Goal: Task Accomplishment & Management: Manage account settings

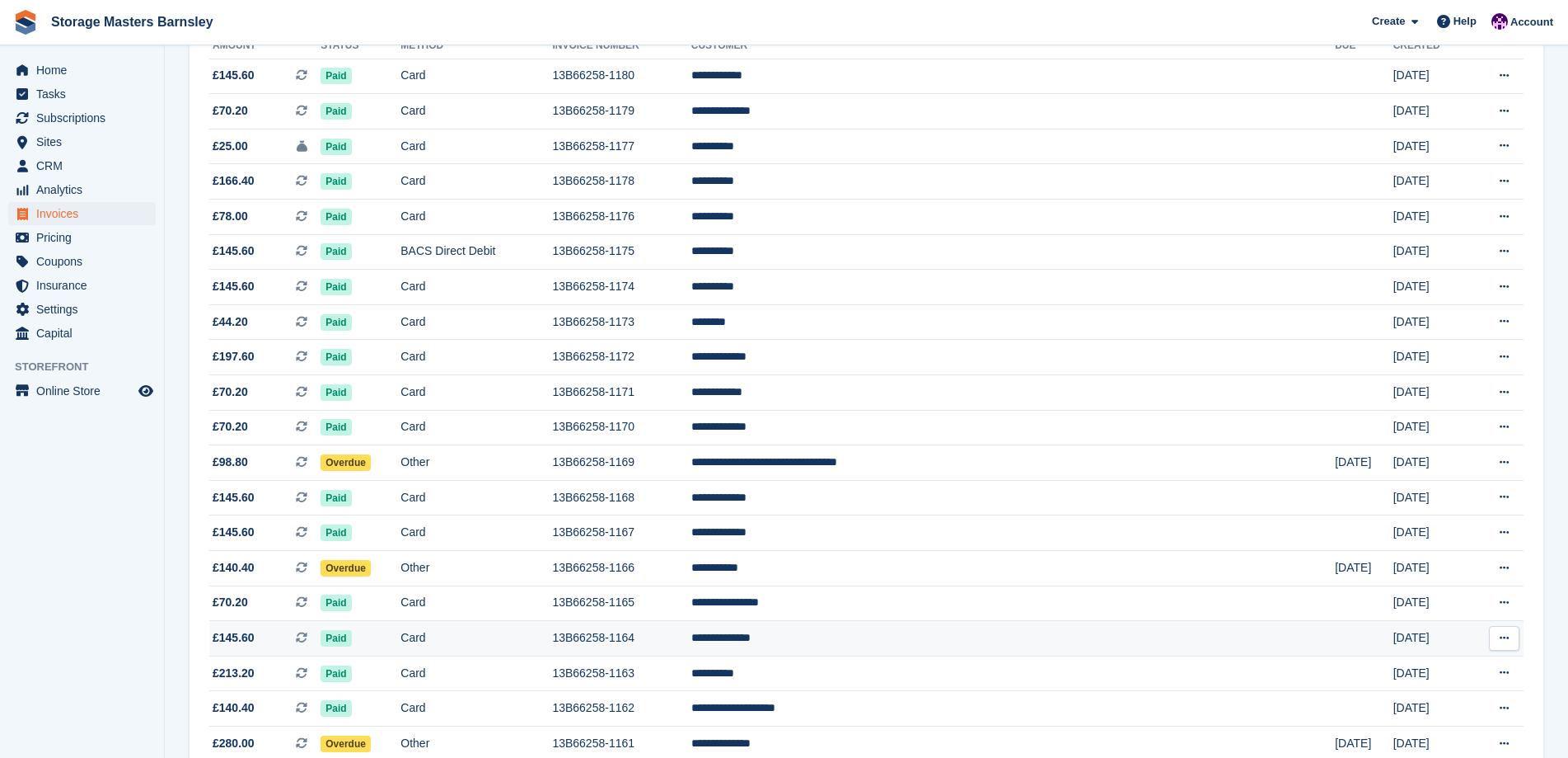
scroll to position [247, 0]
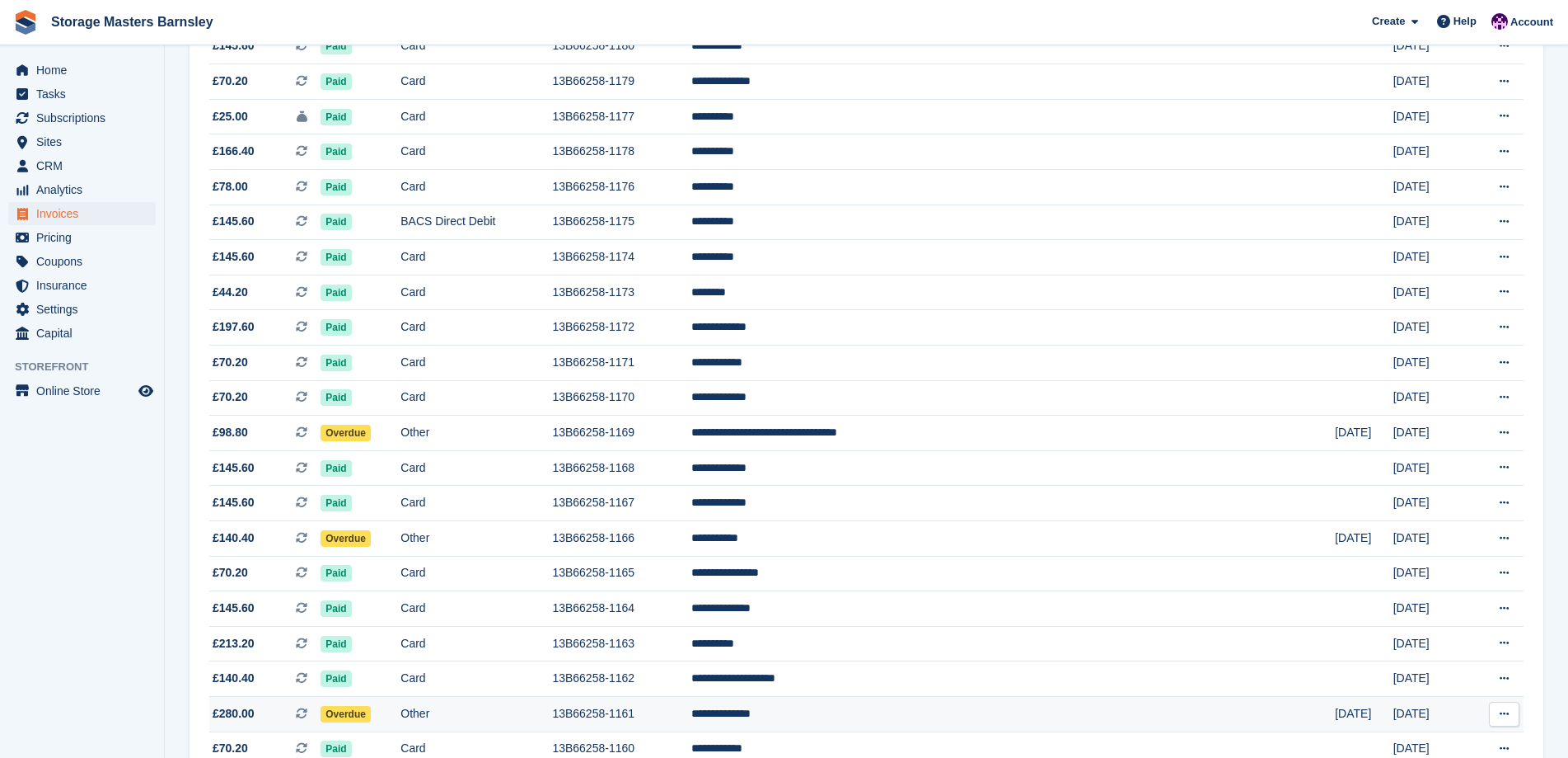
click at [690, 722] on td "13B66258-1161" at bounding box center [621, 713] width 139 height 35
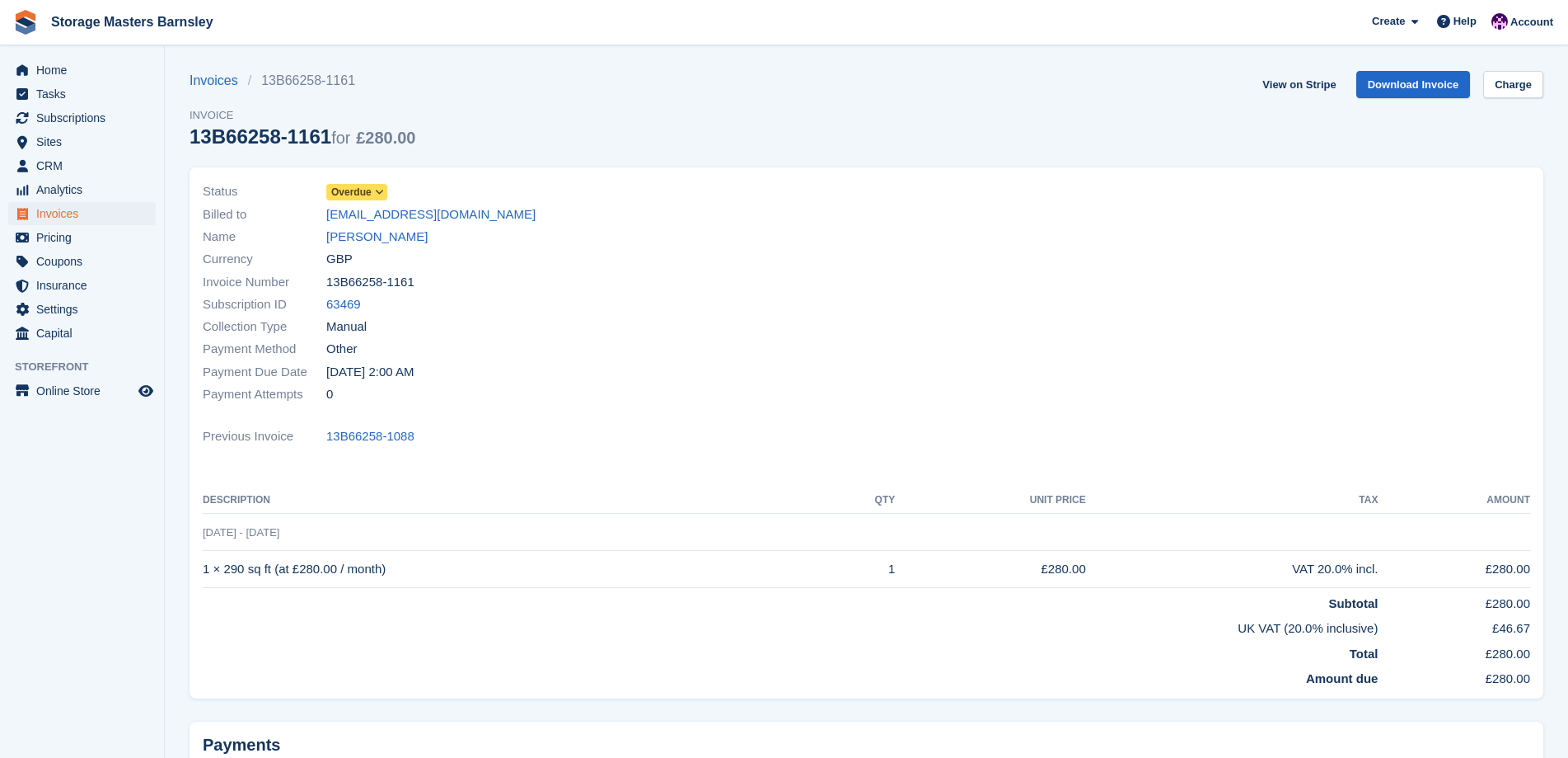
click at [377, 192] on icon at bounding box center [379, 192] width 9 height 10
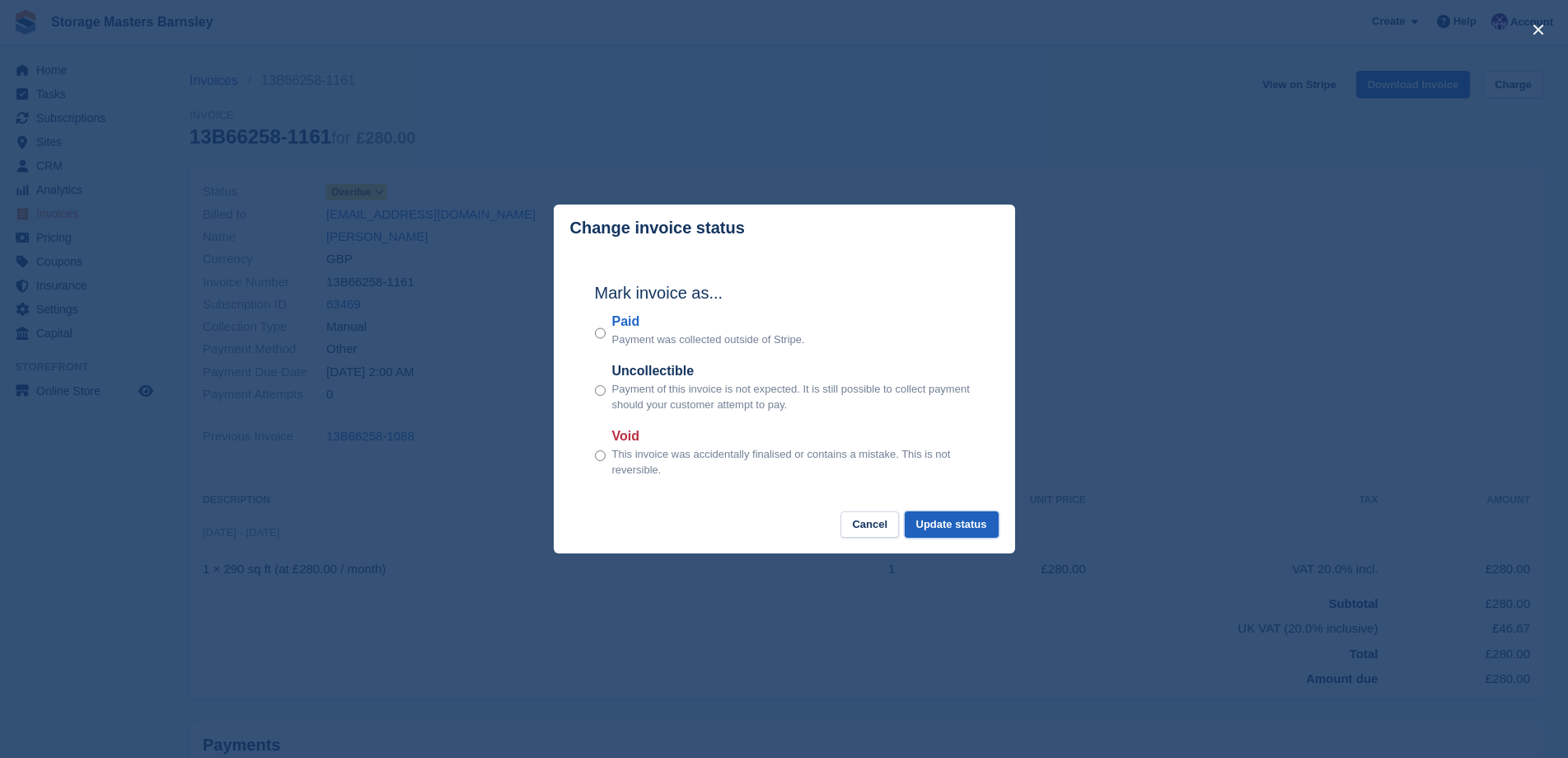
click at [967, 528] on button "Update status" at bounding box center [952, 524] width 94 height 27
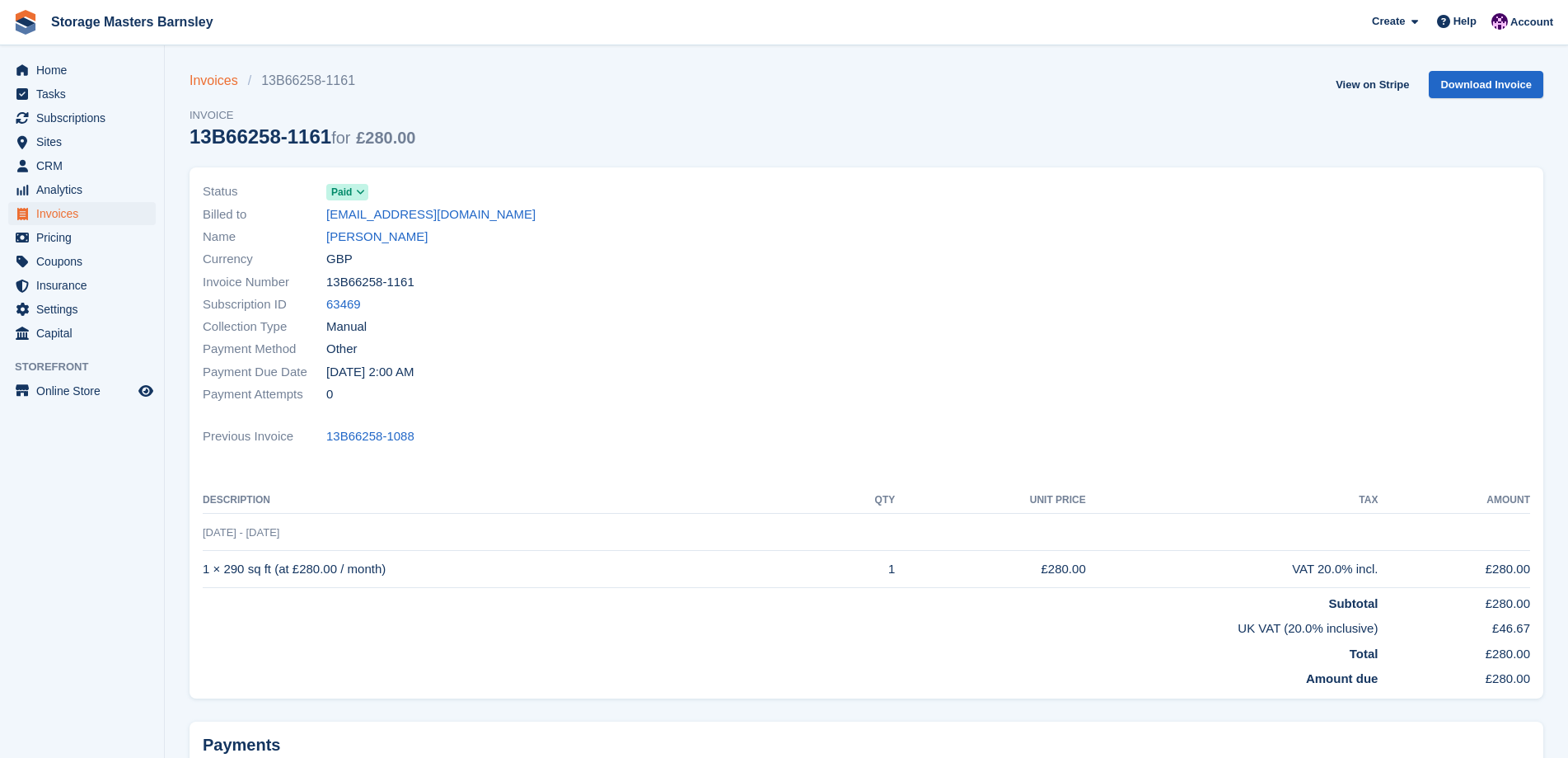
click at [227, 82] on link "Invoices" at bounding box center [219, 81] width 59 height 20
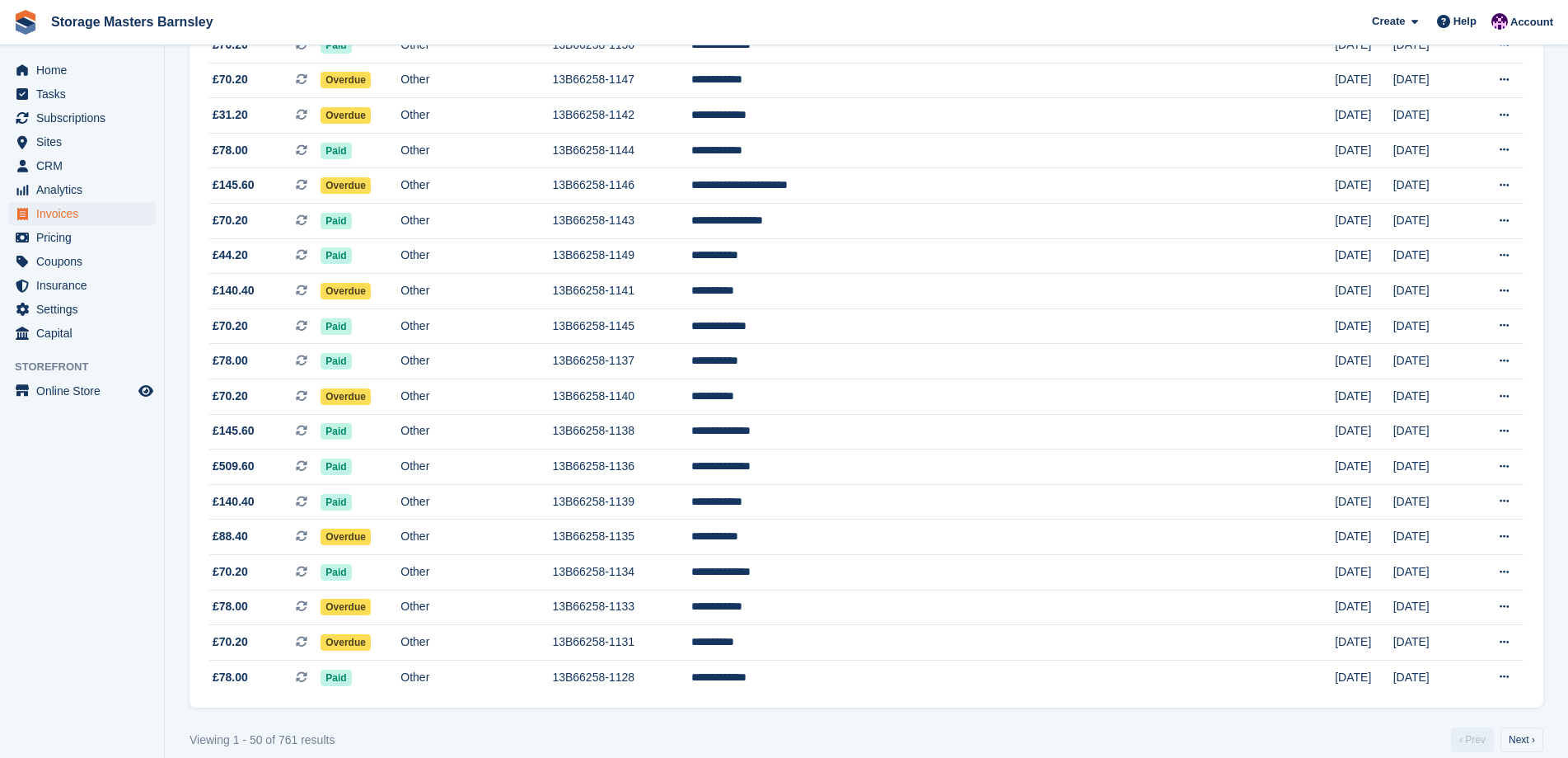
scroll to position [1356, 0]
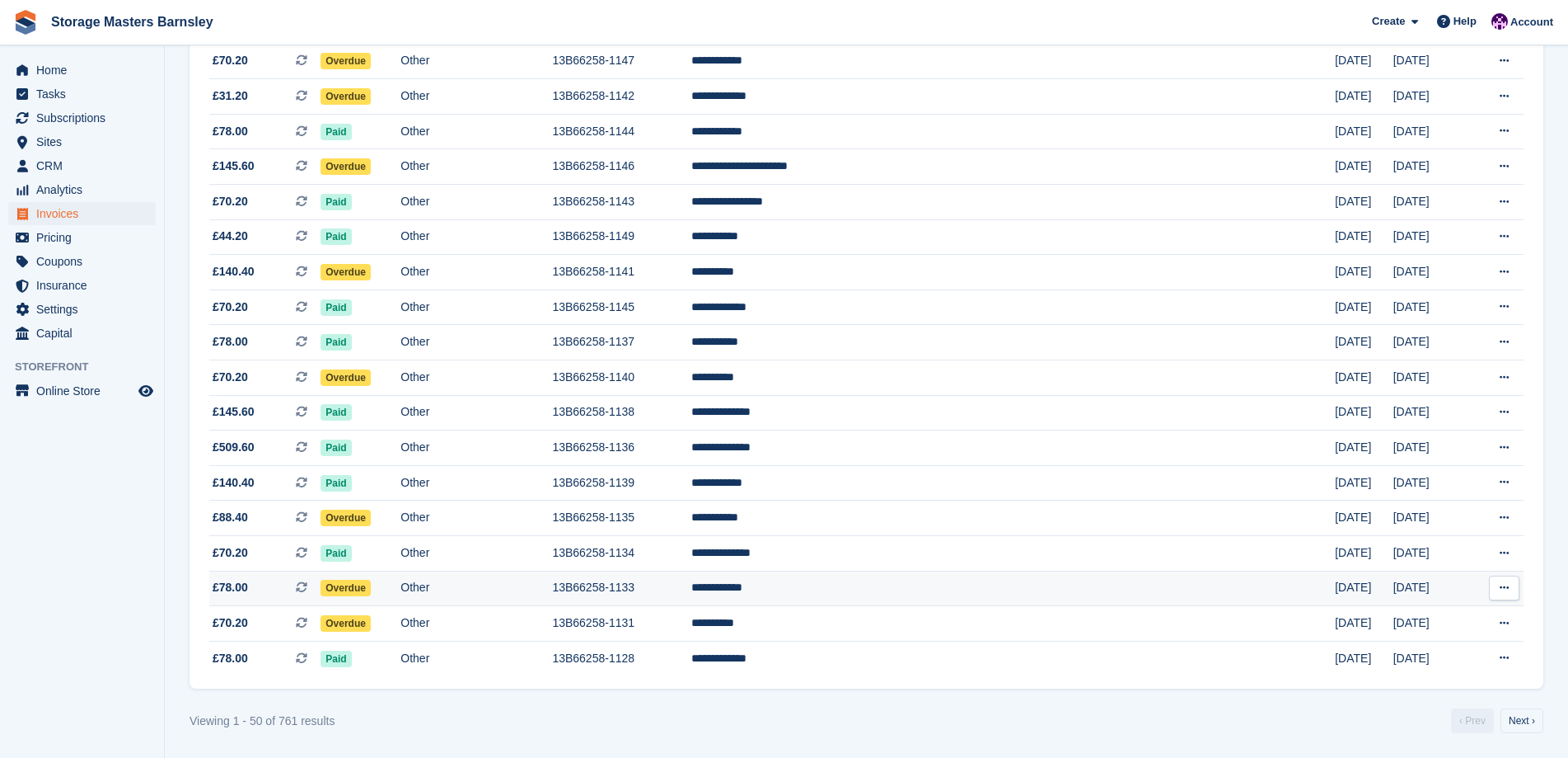
click at [690, 592] on td "13B66258-1133" at bounding box center [621, 588] width 139 height 35
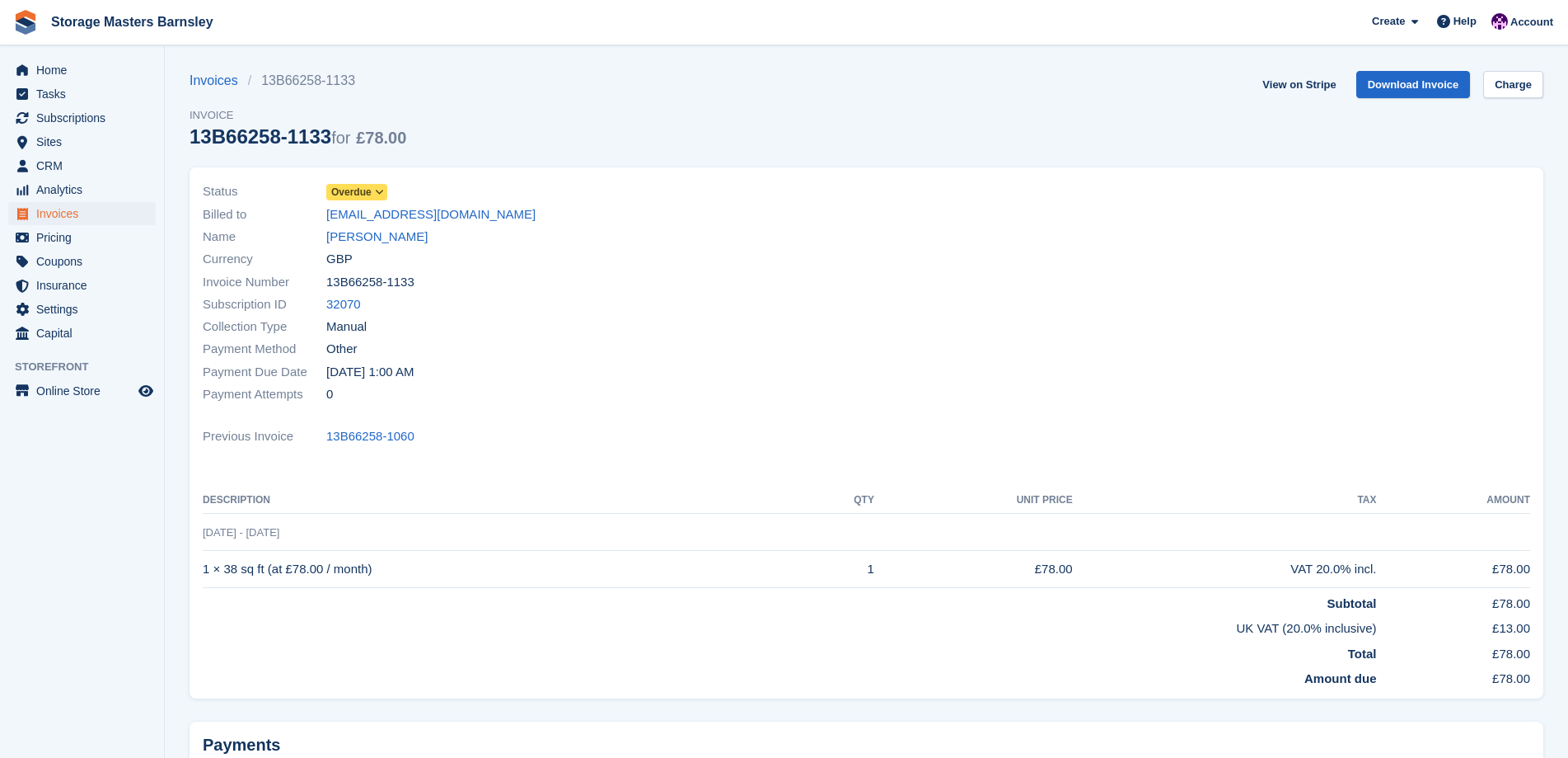
click at [377, 188] on icon at bounding box center [379, 192] width 9 height 10
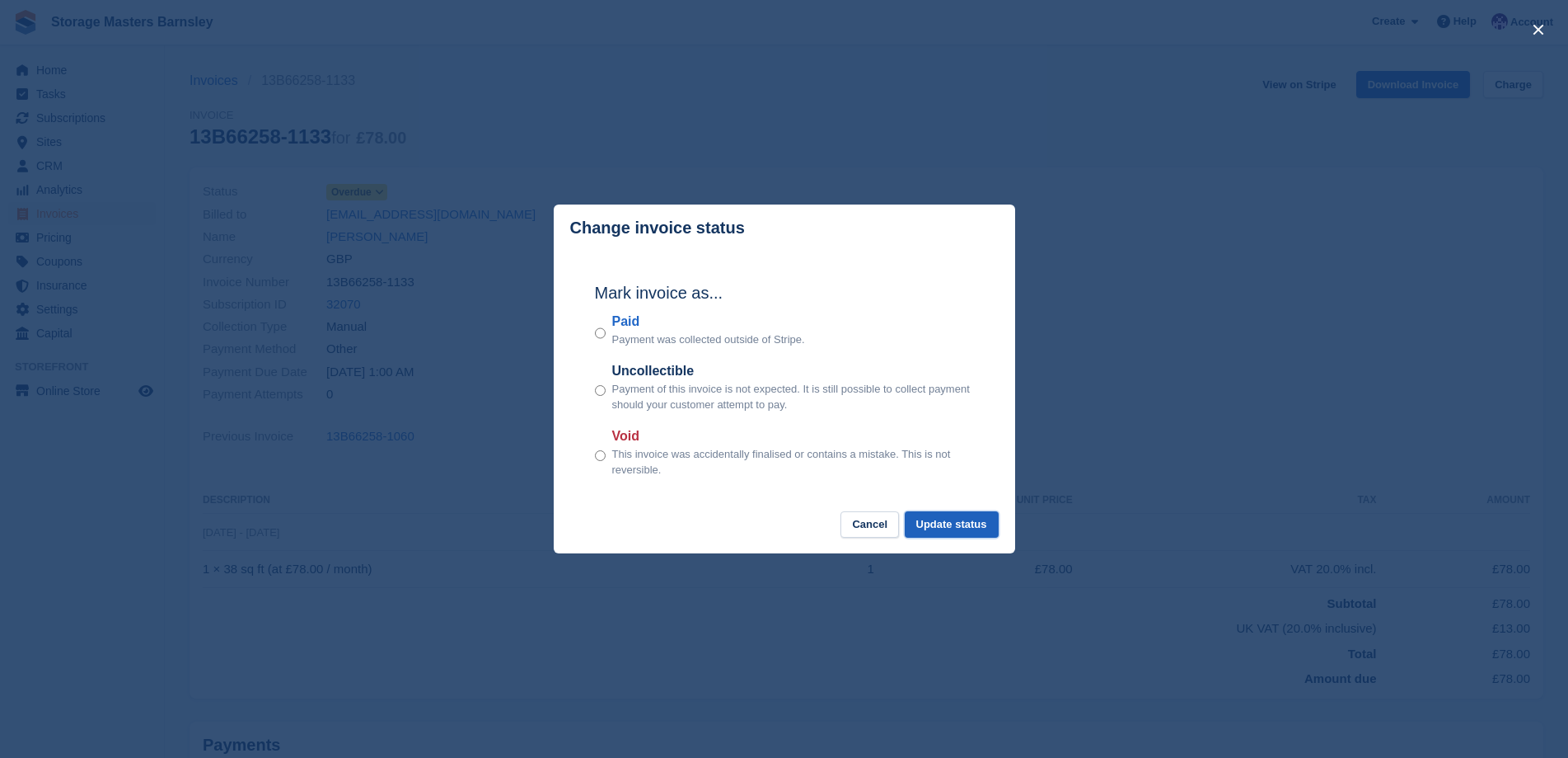
click at [954, 529] on button "Update status" at bounding box center [952, 524] width 94 height 27
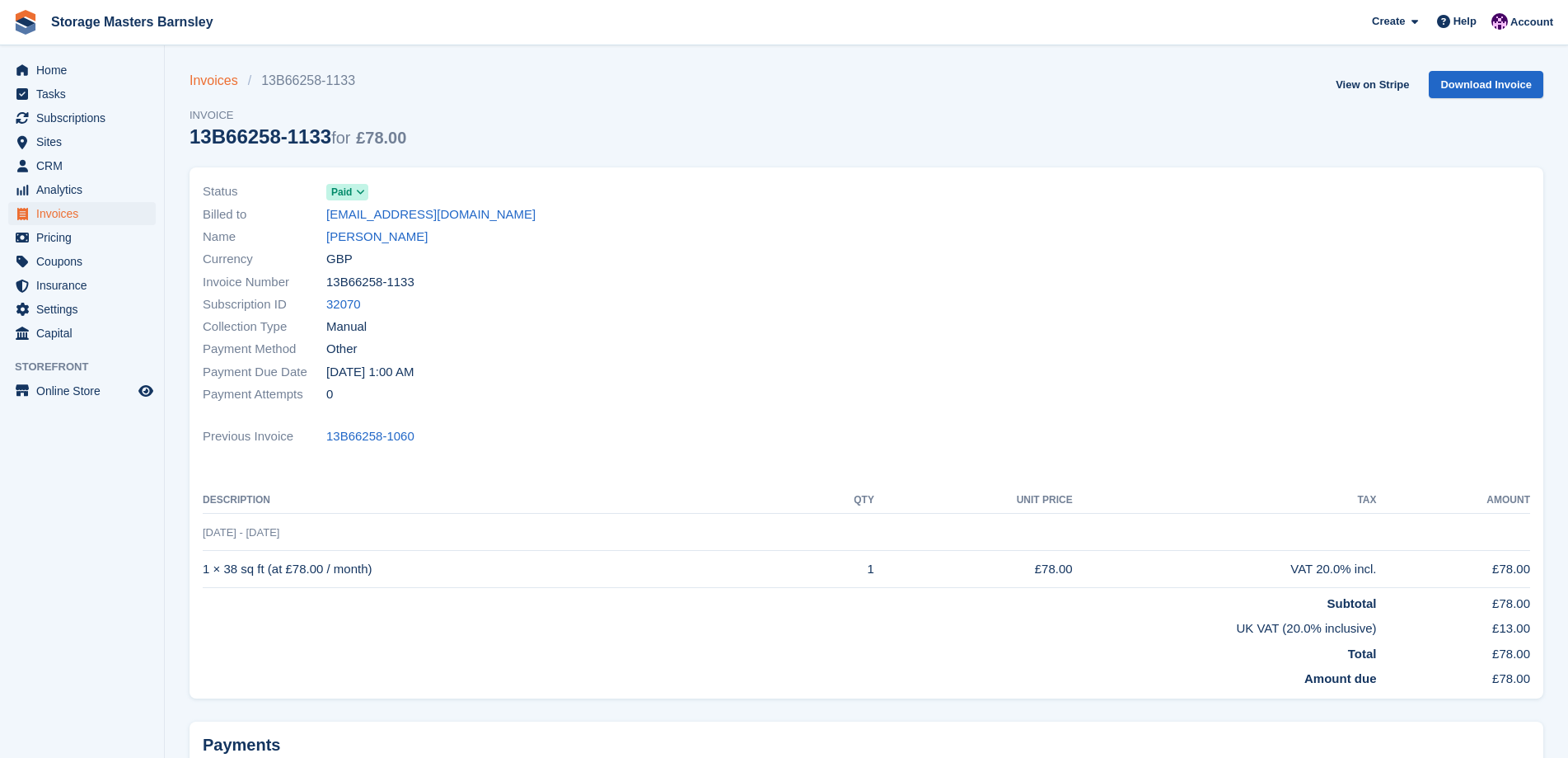
click at [206, 78] on link "Invoices" at bounding box center [219, 81] width 59 height 20
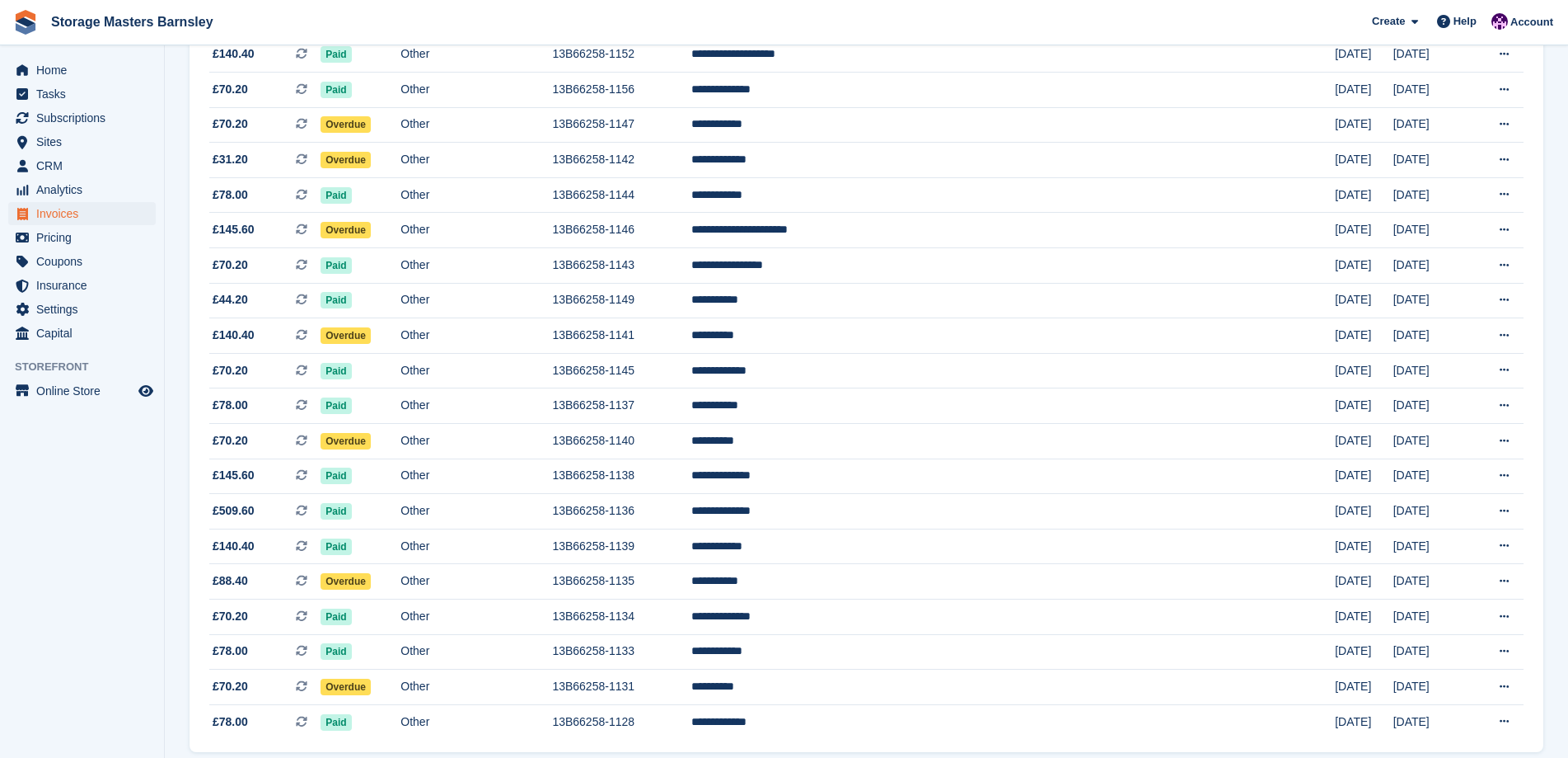
scroll to position [1319, 0]
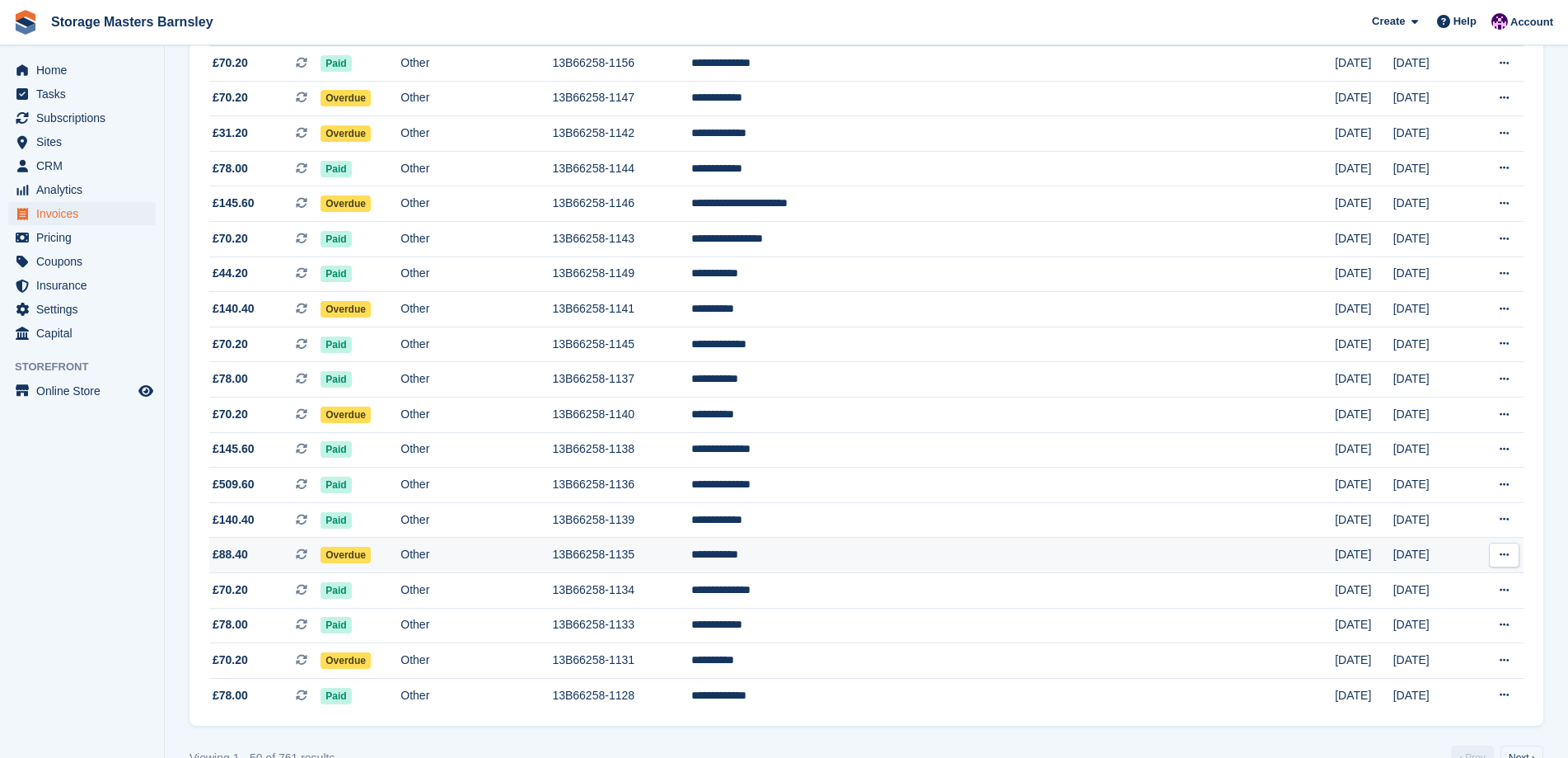
click at [690, 556] on td "13B66258-1135" at bounding box center [621, 555] width 139 height 35
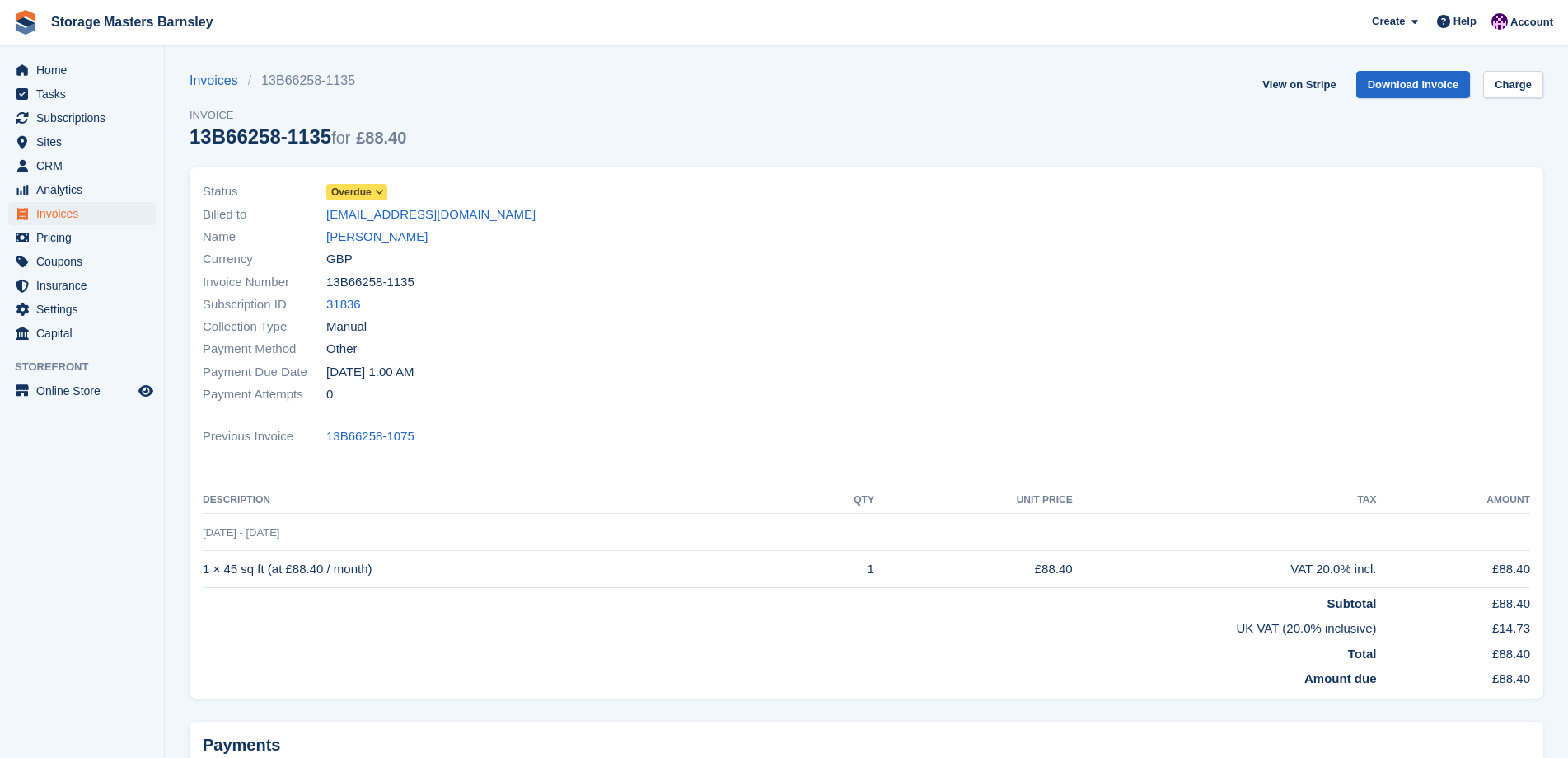
click at [375, 192] on icon at bounding box center [379, 192] width 9 height 10
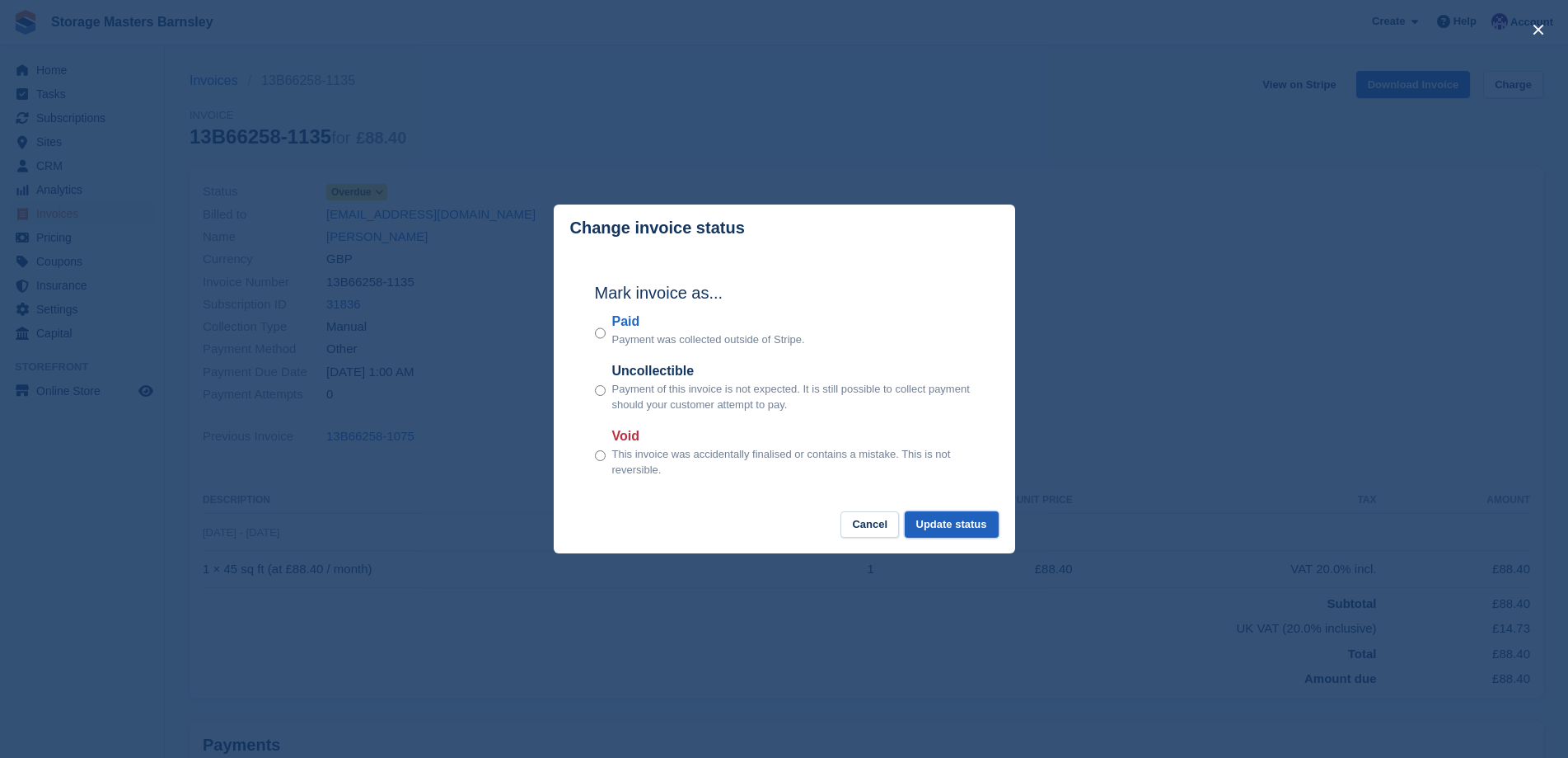
click at [965, 523] on button "Update status" at bounding box center [952, 524] width 94 height 27
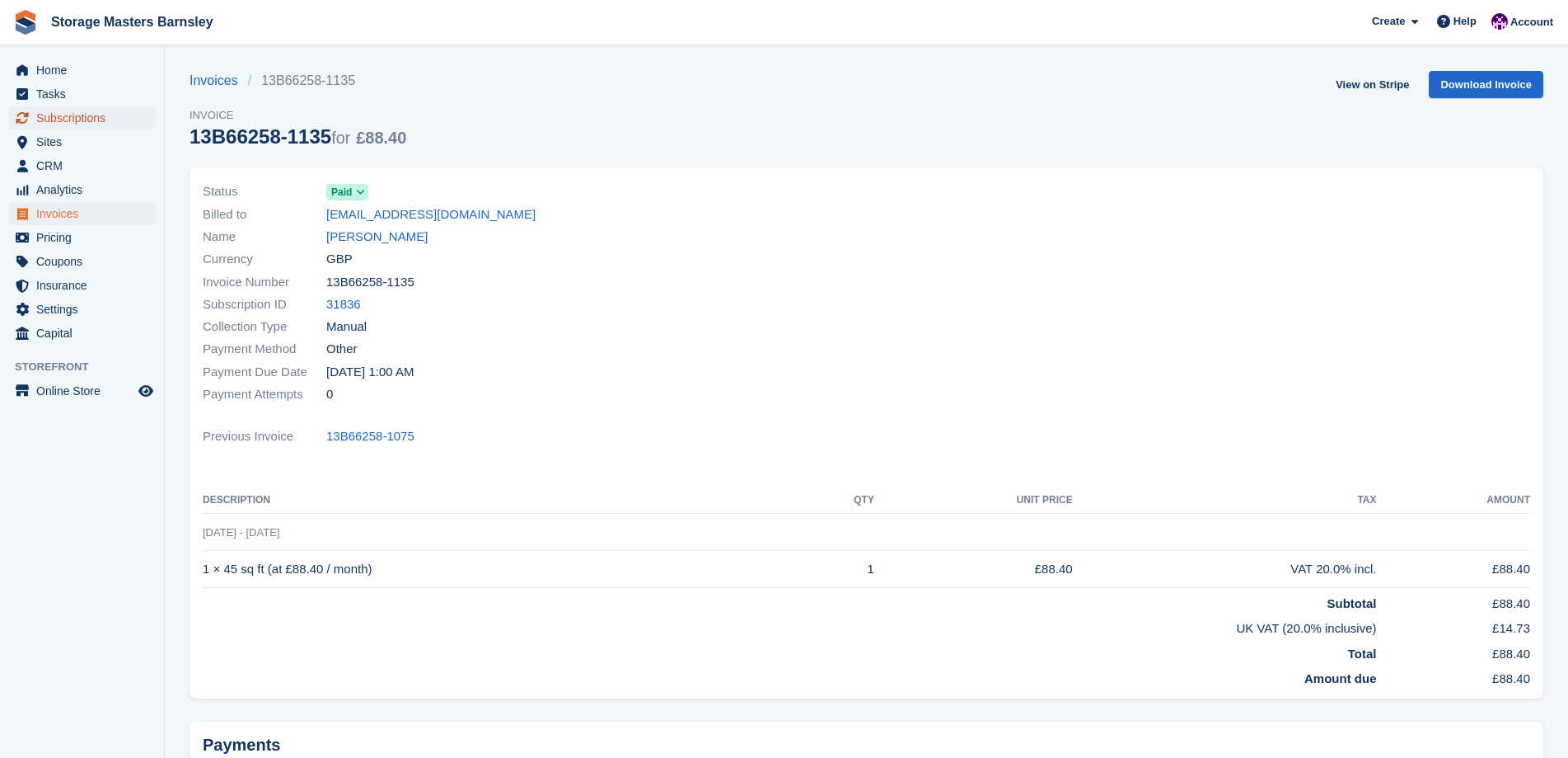
click at [89, 119] on span "Subscriptions" at bounding box center [86, 118] width 99 height 23
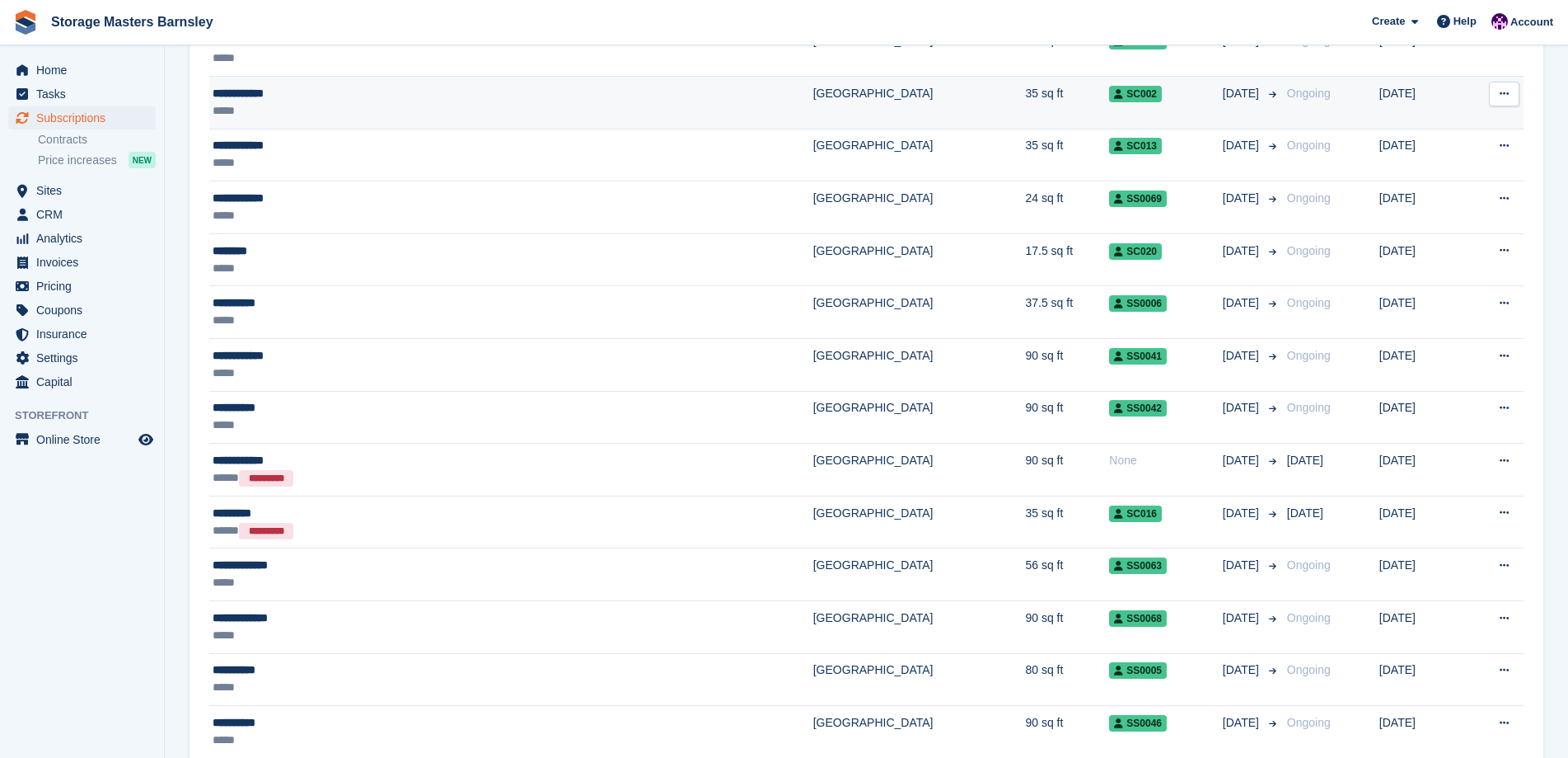
scroll to position [413, 0]
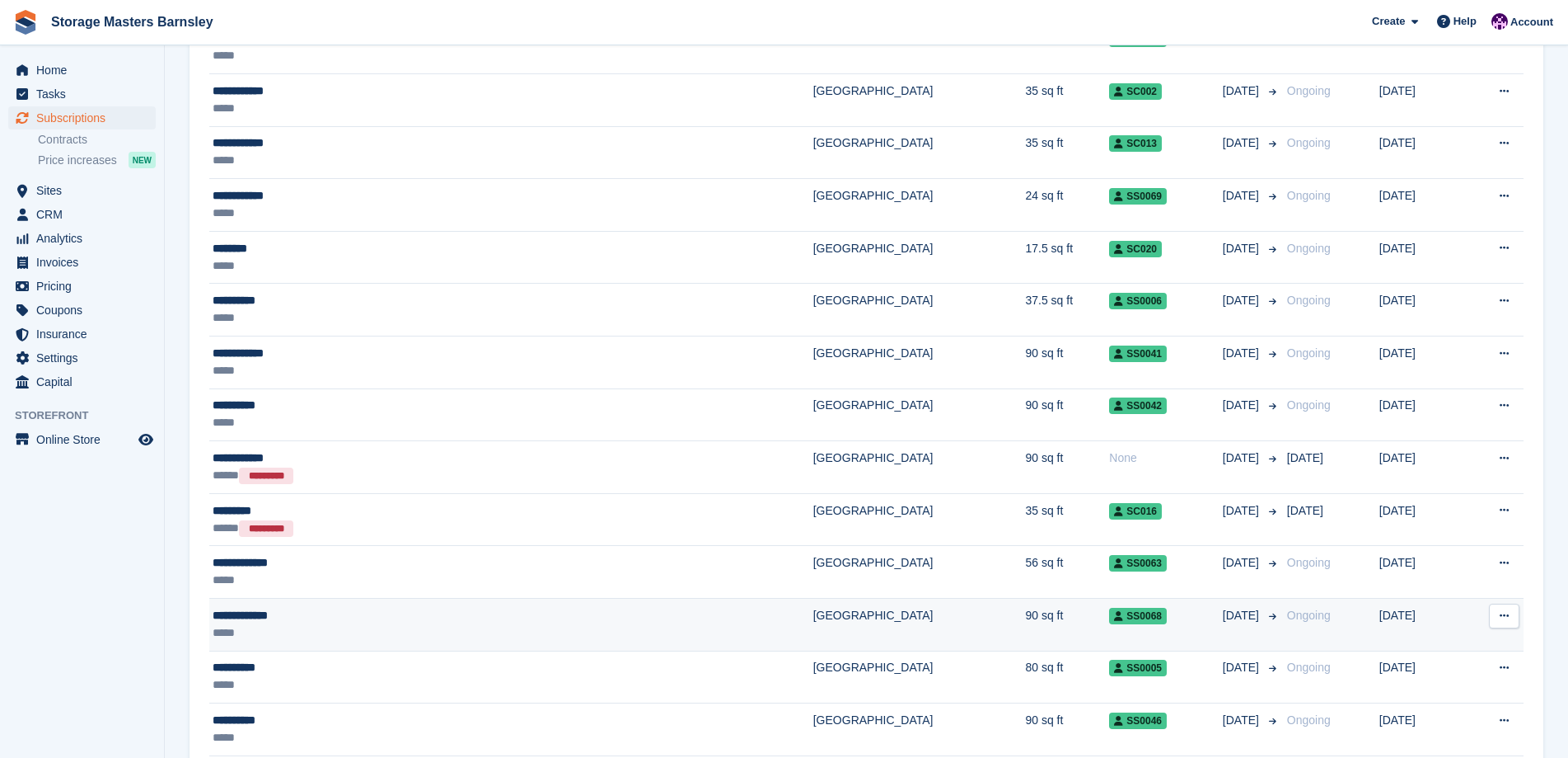
click at [427, 618] on div "**********" at bounding box center [381, 615] width 338 height 18
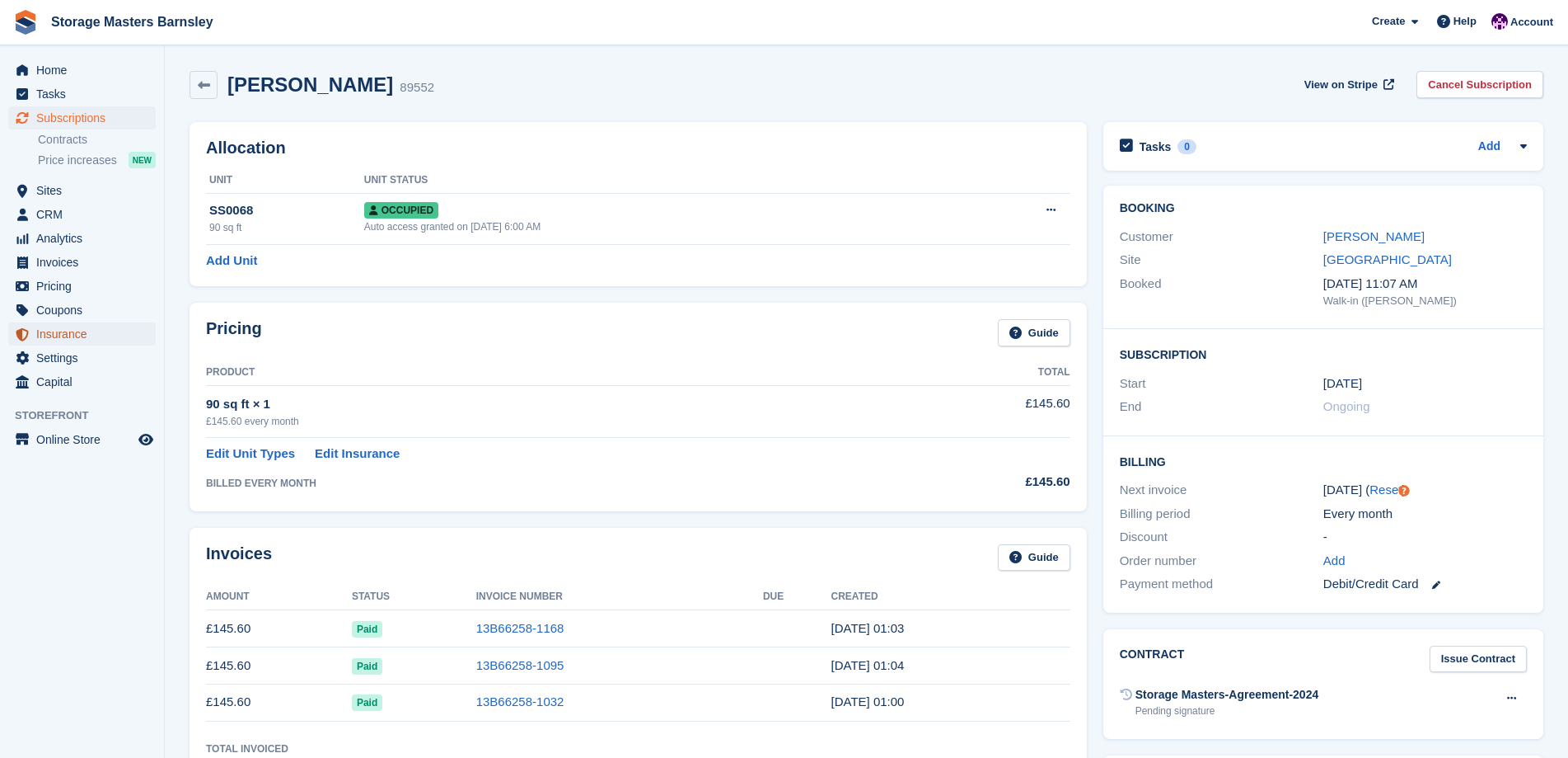
click at [74, 340] on span "Insurance" at bounding box center [86, 334] width 99 height 23
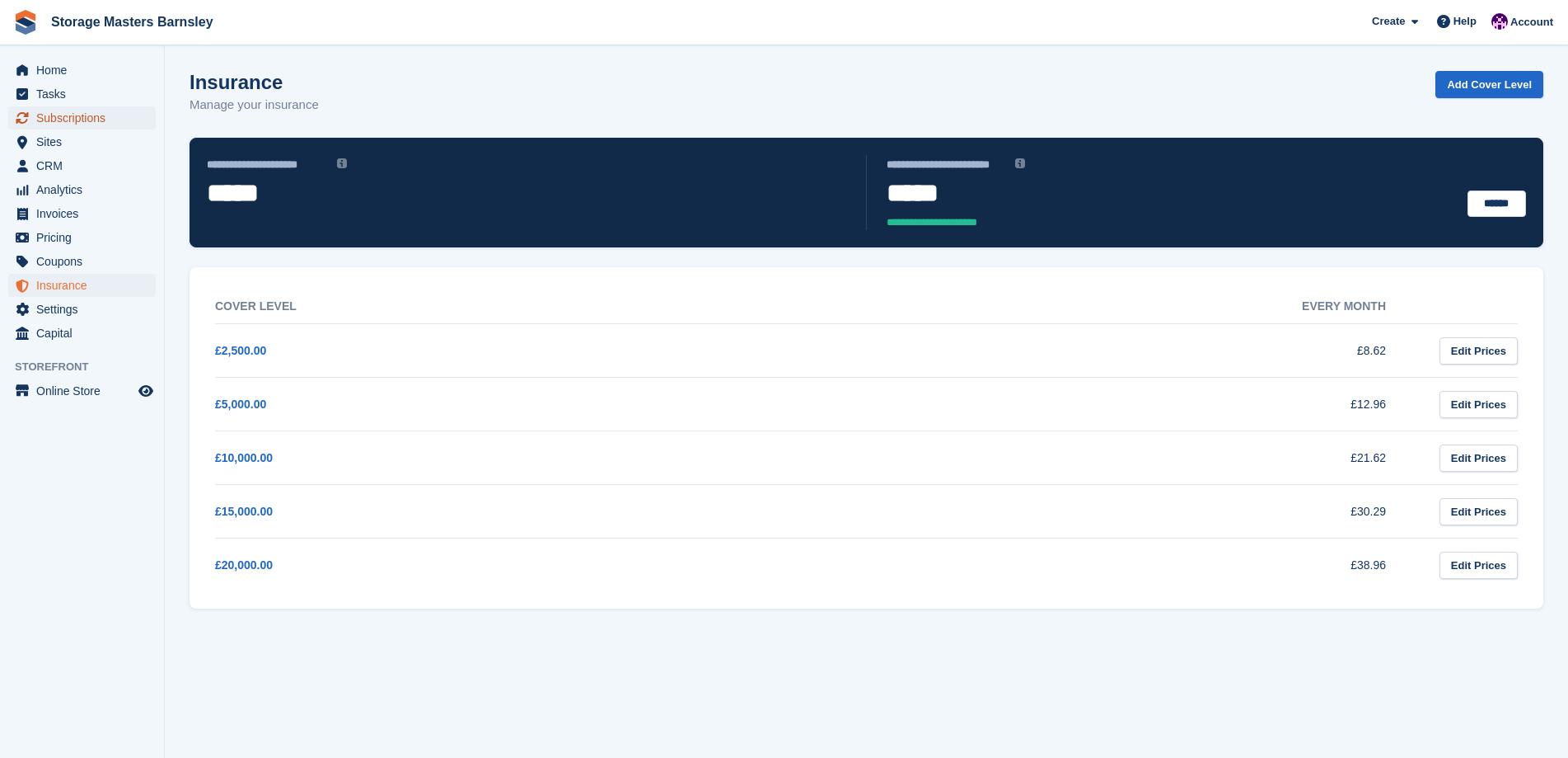
click at [103, 120] on span "Subscriptions" at bounding box center [86, 118] width 99 height 23
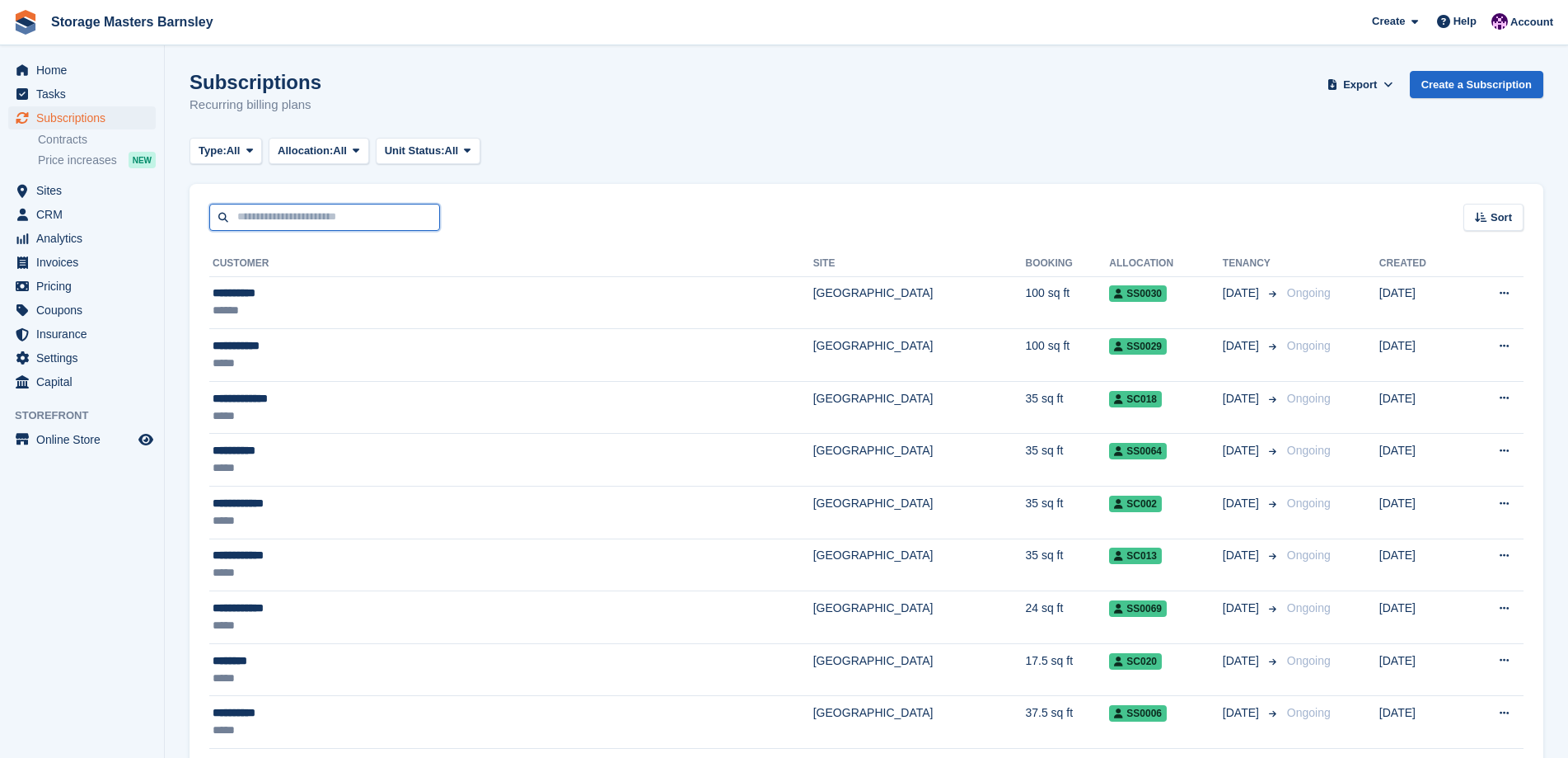
click at [240, 207] on input "text" at bounding box center [324, 217] width 231 height 27
type input "**********"
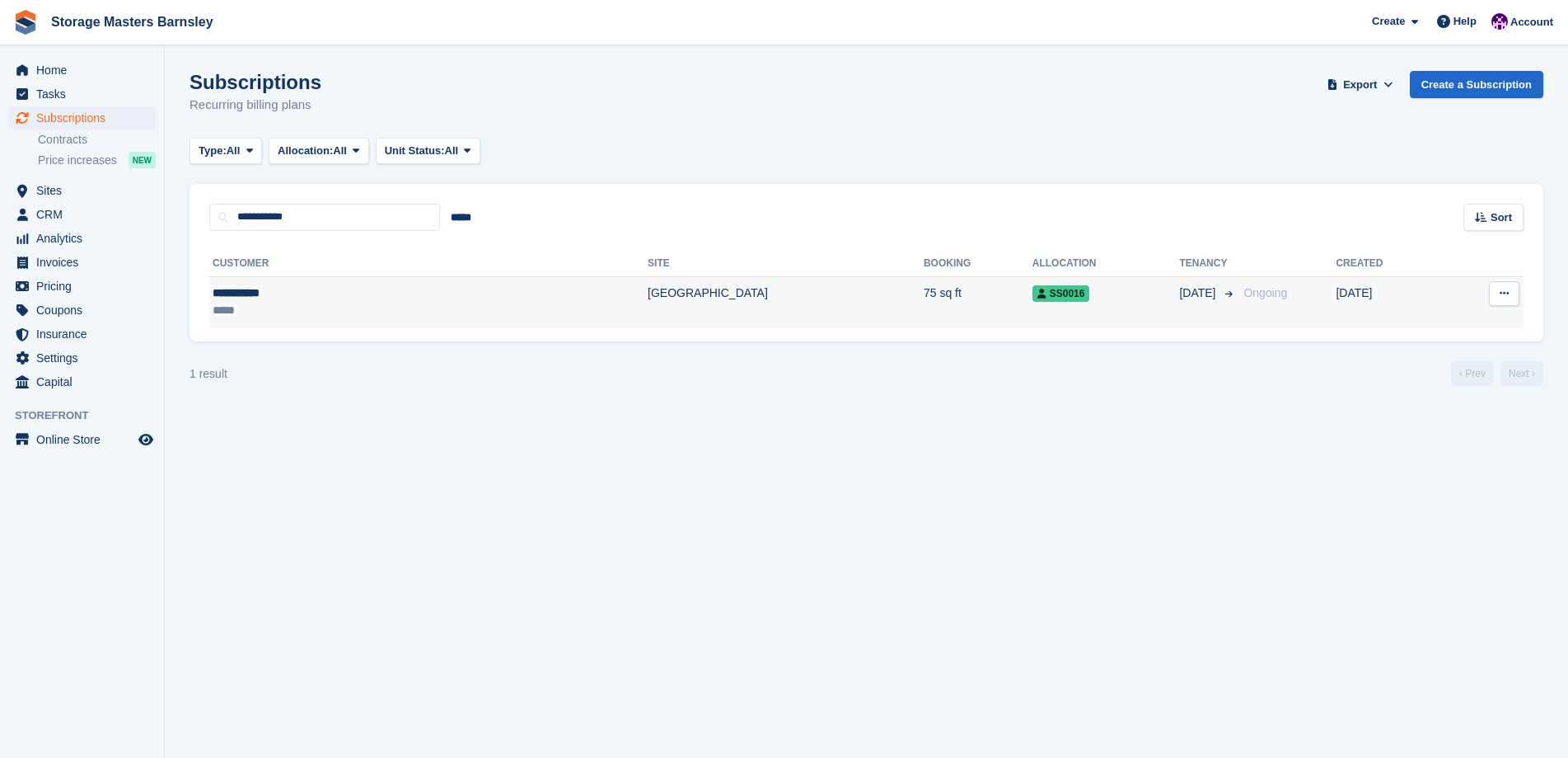
click at [648, 279] on td "[GEOGRAPHIC_DATA]" at bounding box center [785, 303] width 276 height 52
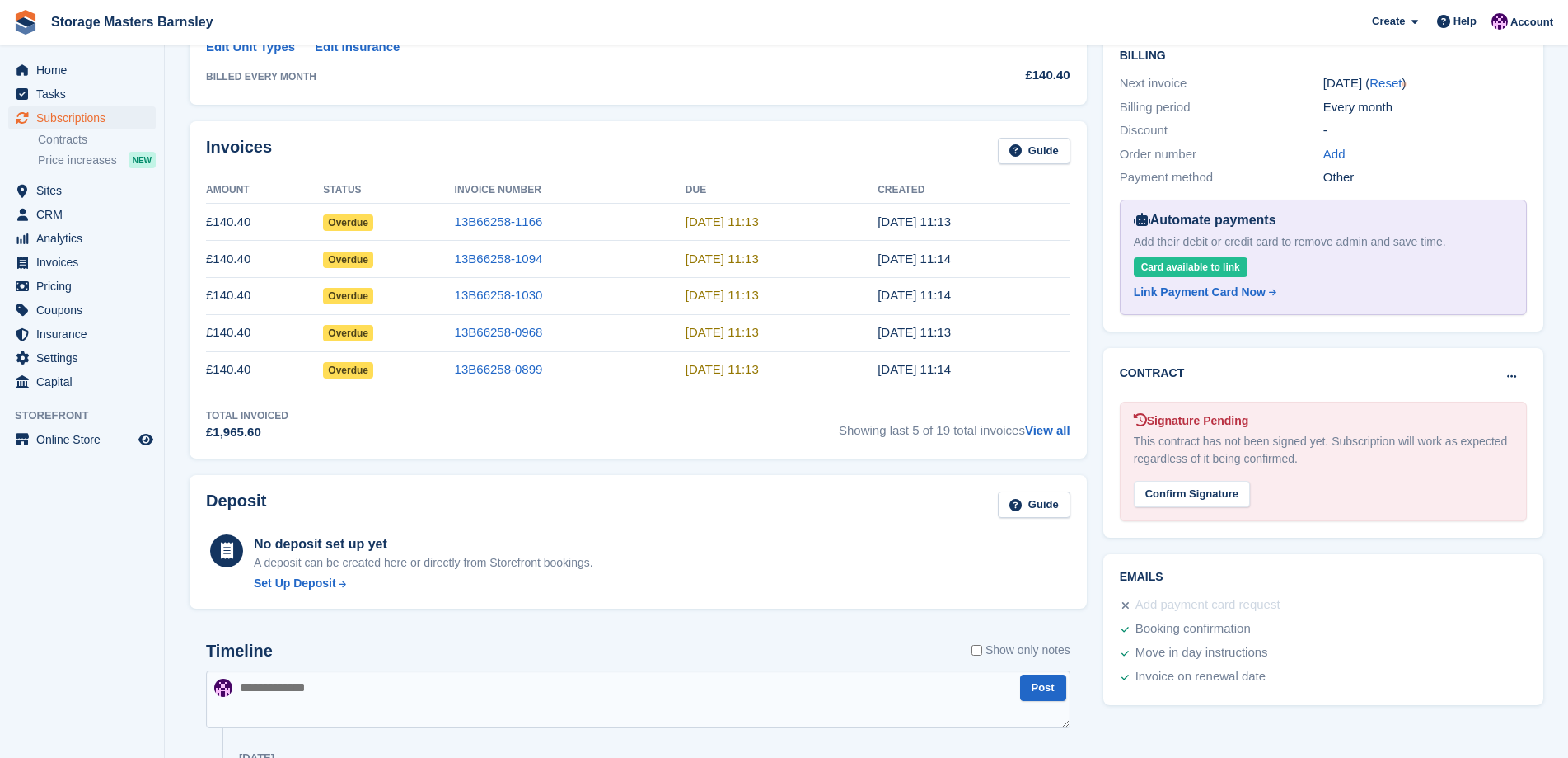
scroll to position [413, 0]
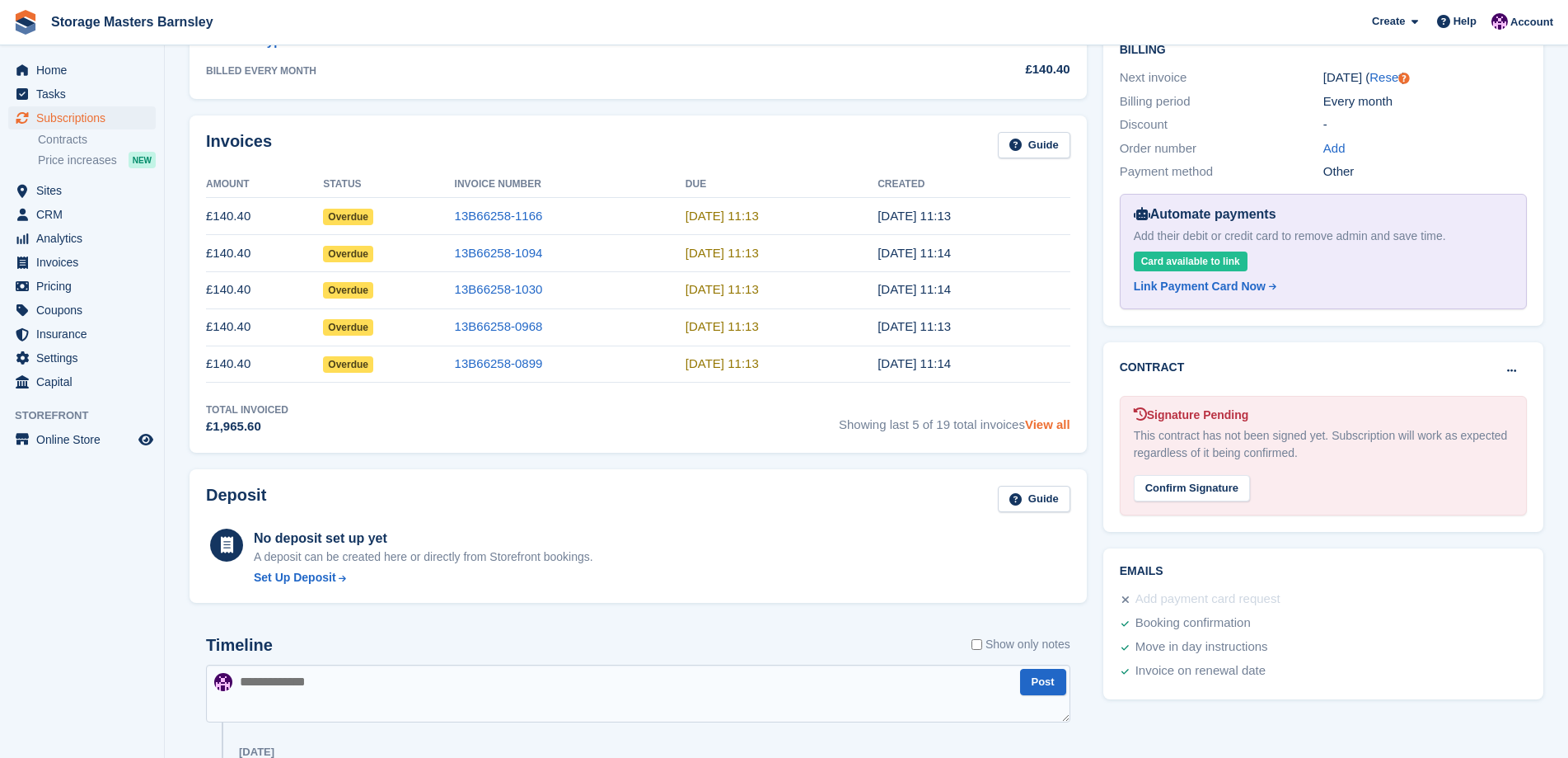
click at [1051, 426] on link "View all" at bounding box center [1048, 424] width 45 height 14
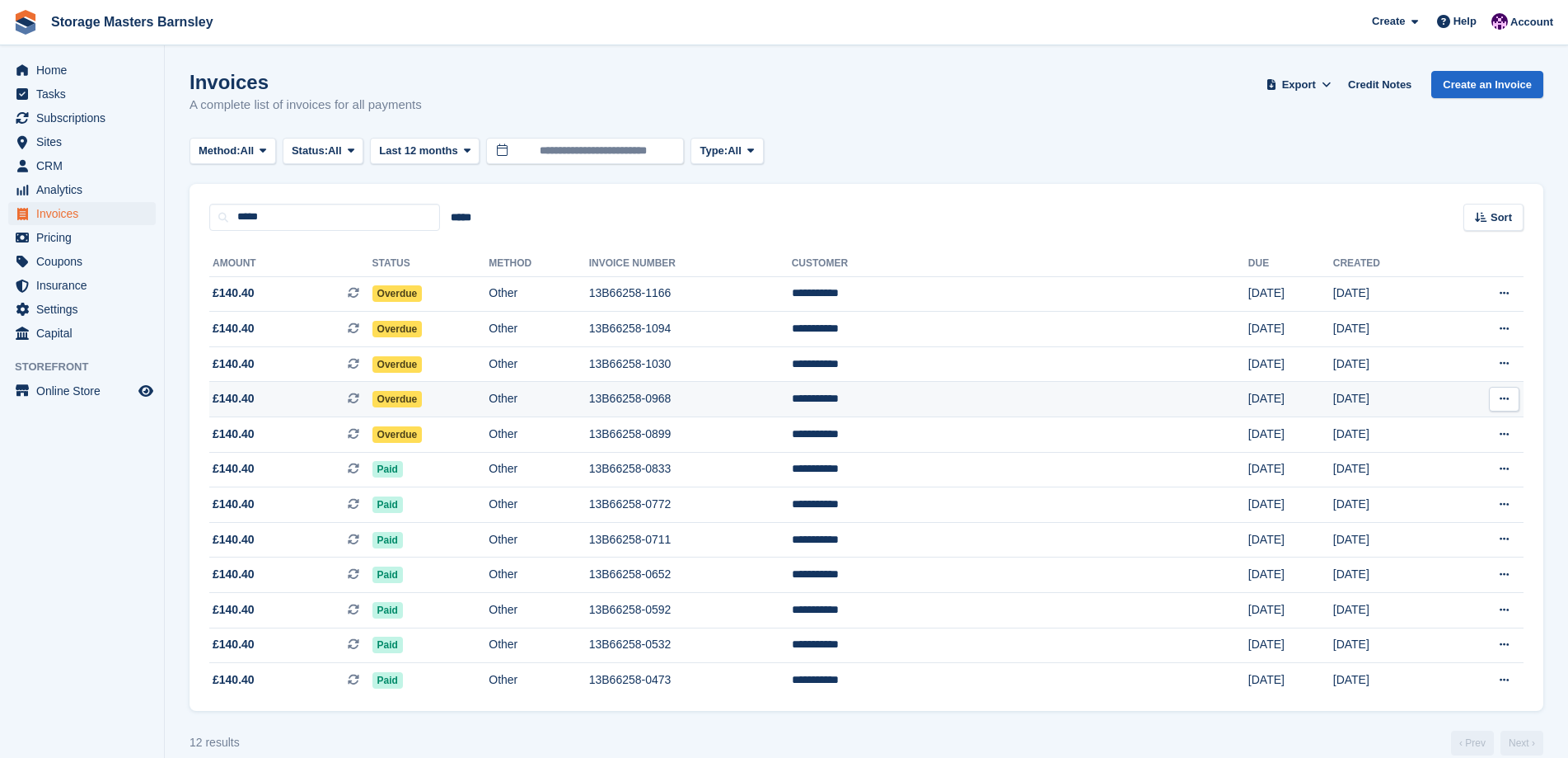
scroll to position [22, 0]
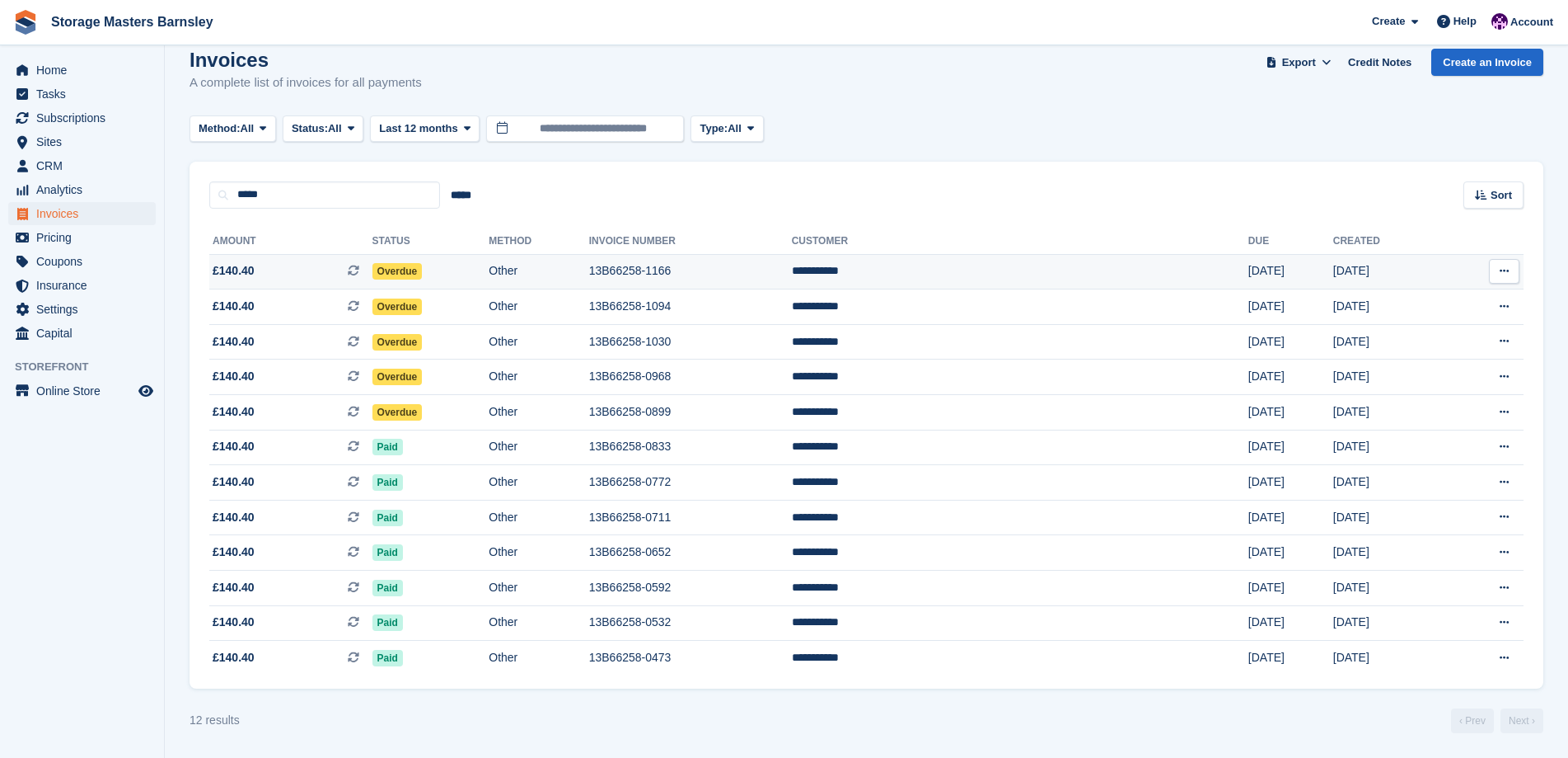
click at [589, 270] on td "Other" at bounding box center [538, 271] width 100 height 35
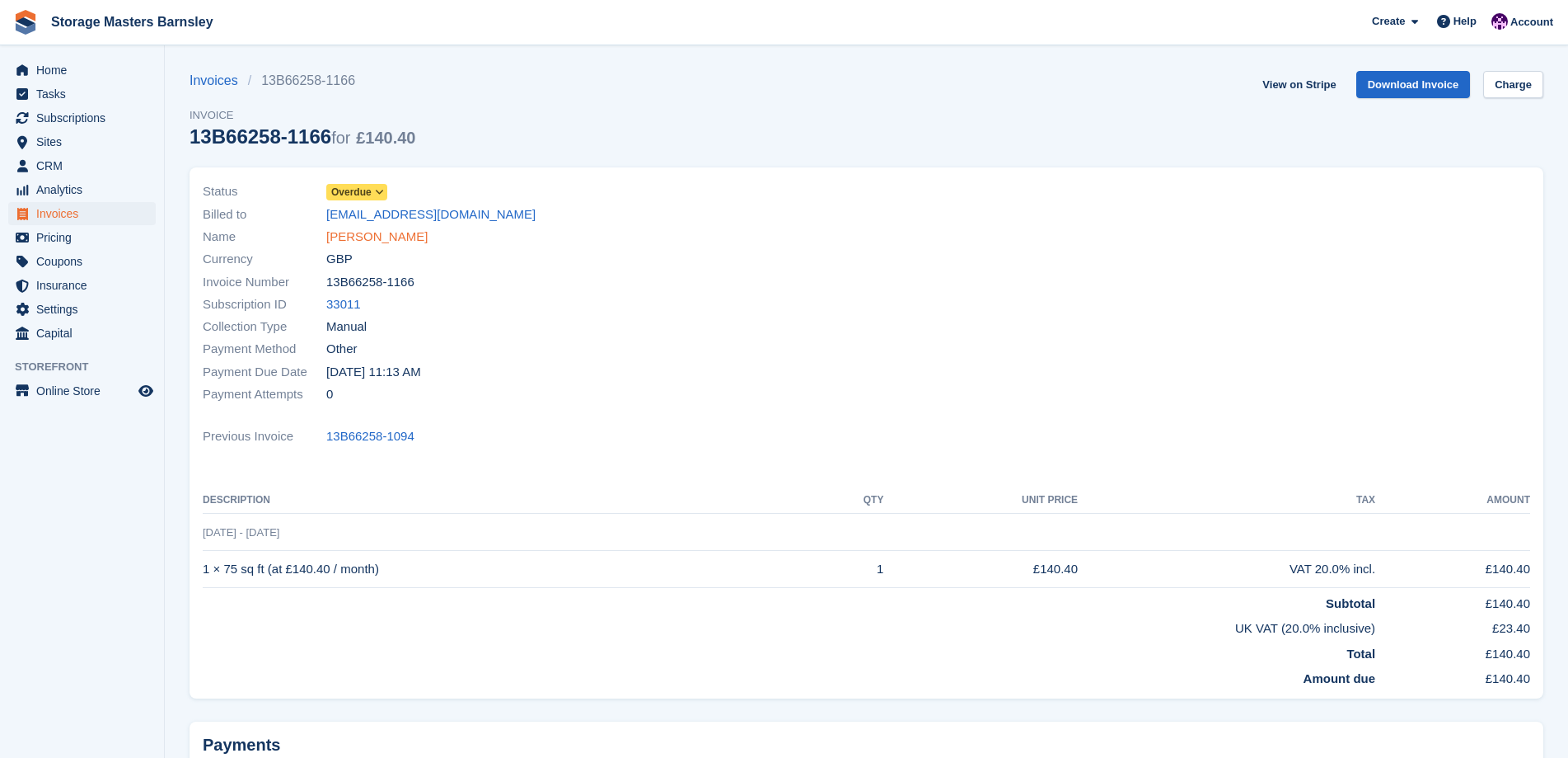
click at [371, 236] on link "[PERSON_NAME]" at bounding box center [377, 237] width 102 height 19
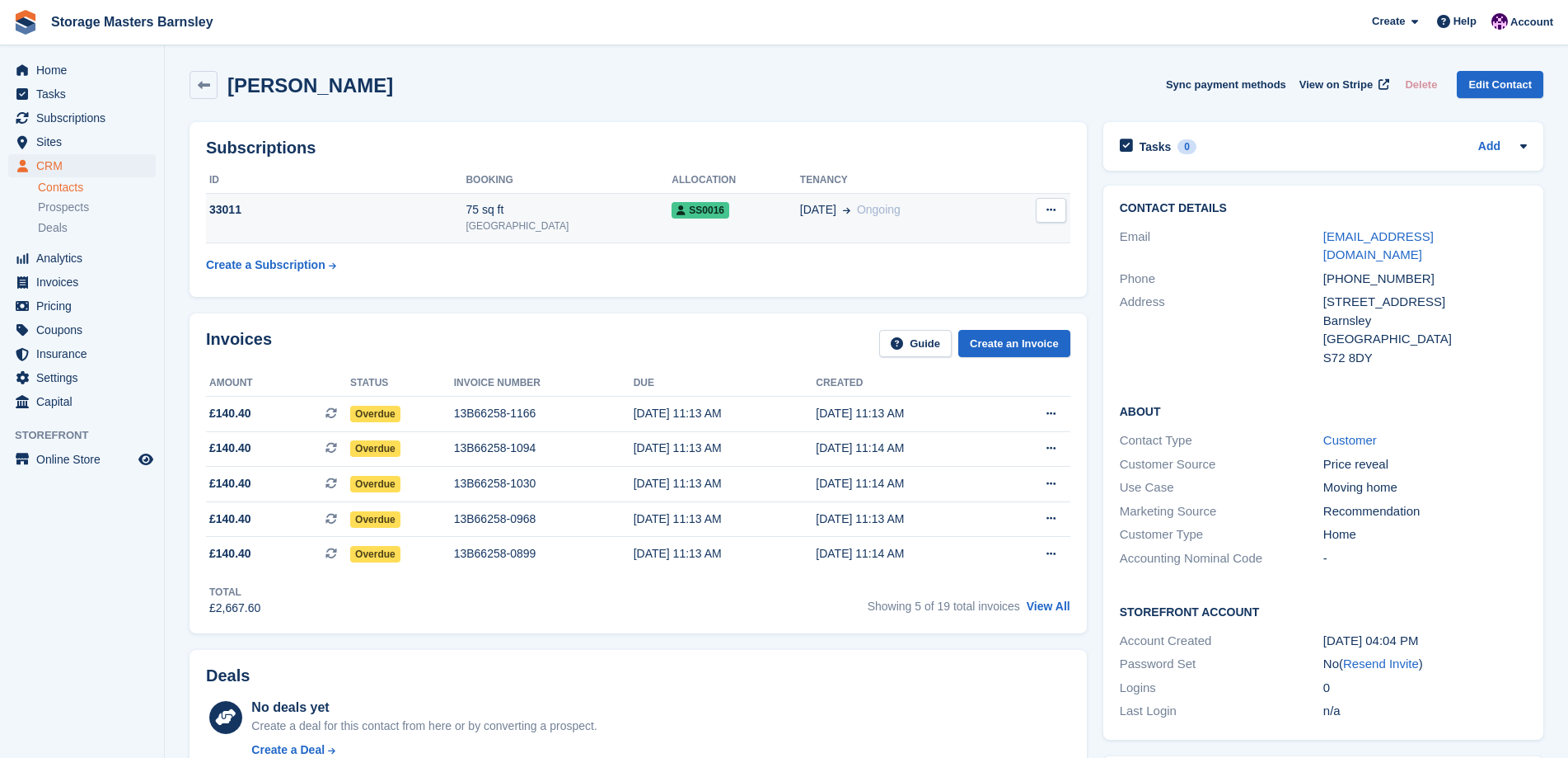
click at [821, 217] on span "08 Feb" at bounding box center [818, 209] width 36 height 18
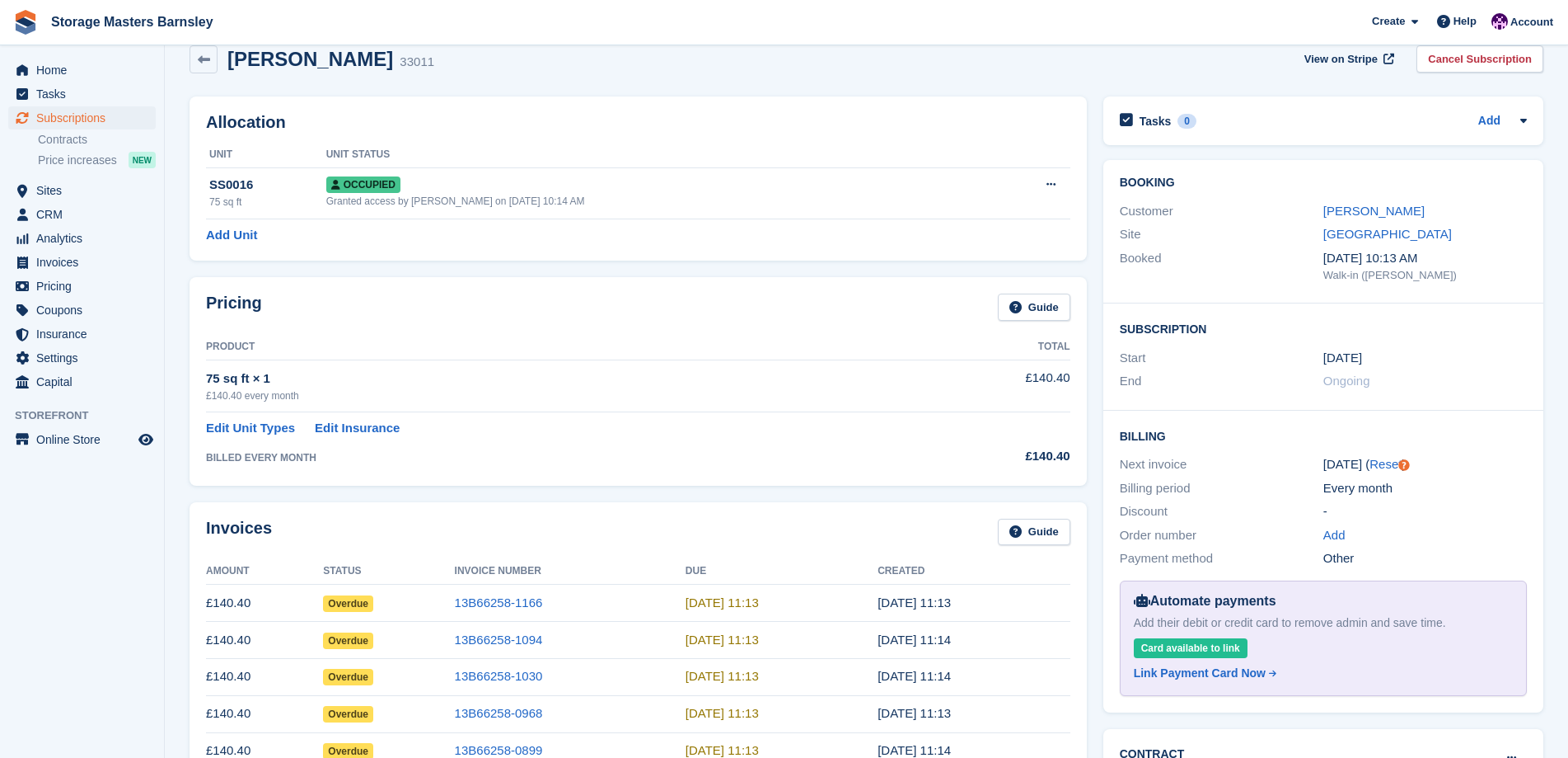
scroll to position [20, 0]
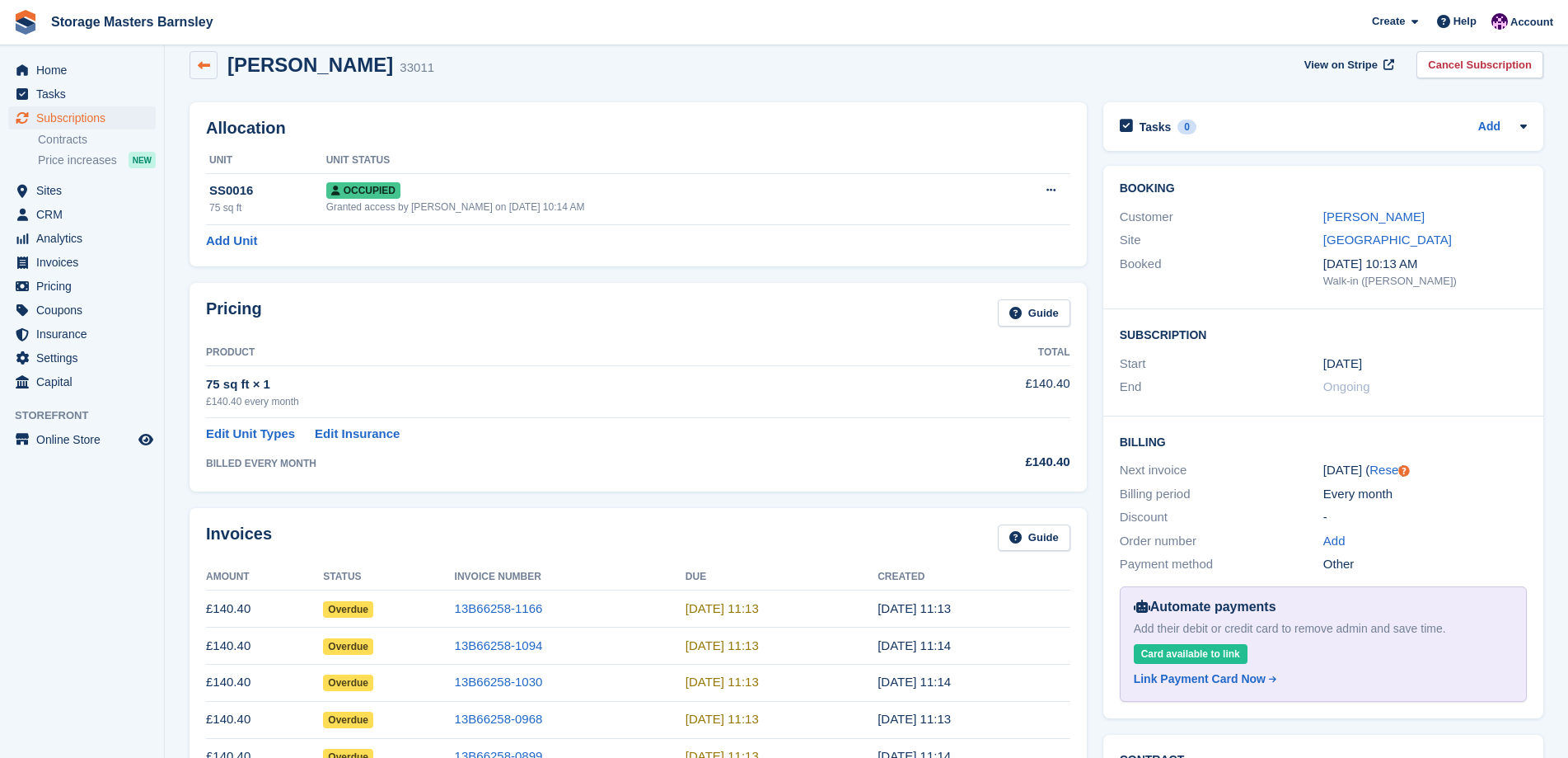
click at [199, 65] on icon at bounding box center [203, 66] width 13 height 13
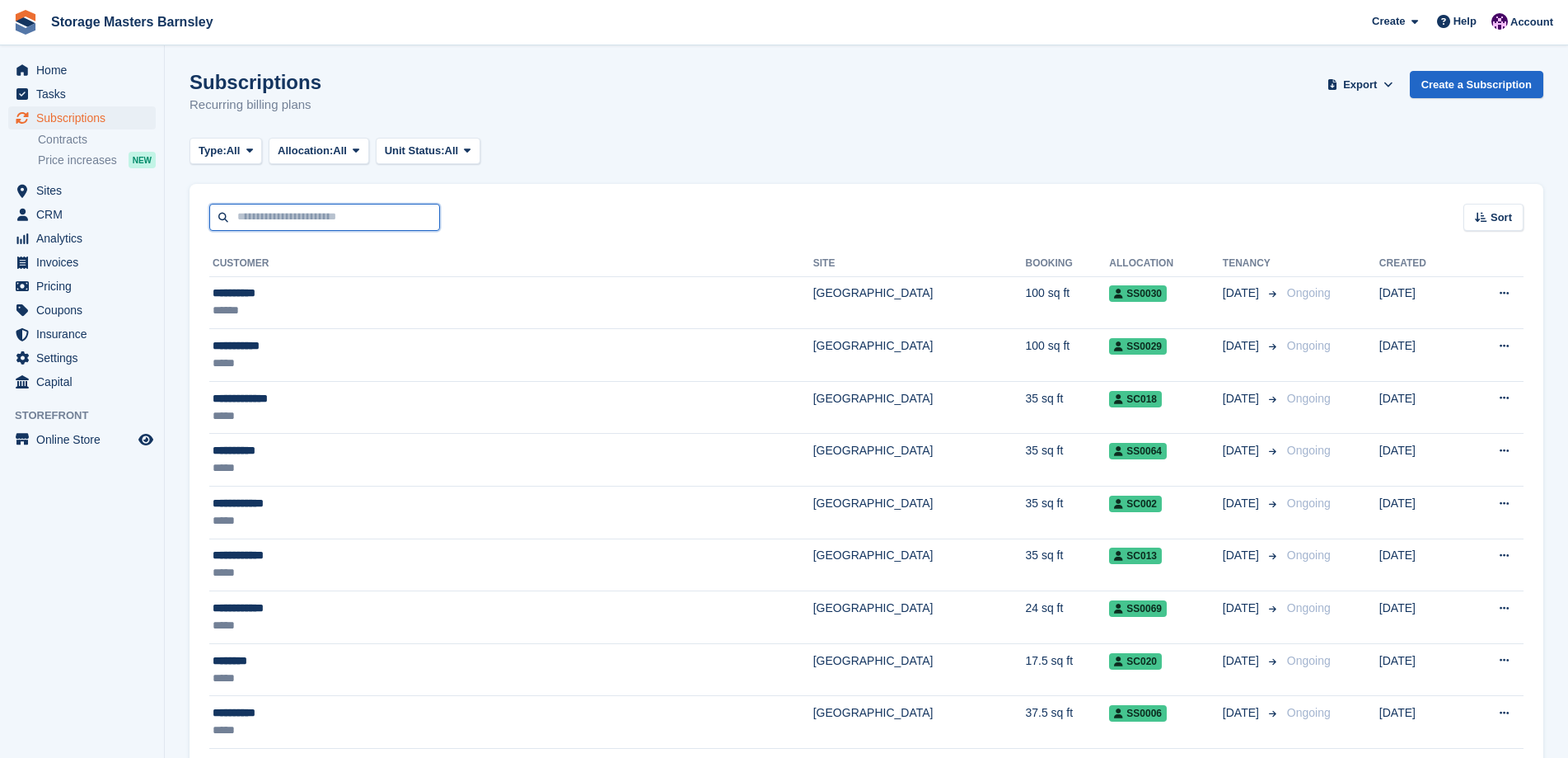
click at [265, 218] on input "text" at bounding box center [324, 217] width 231 height 27
type input "**********"
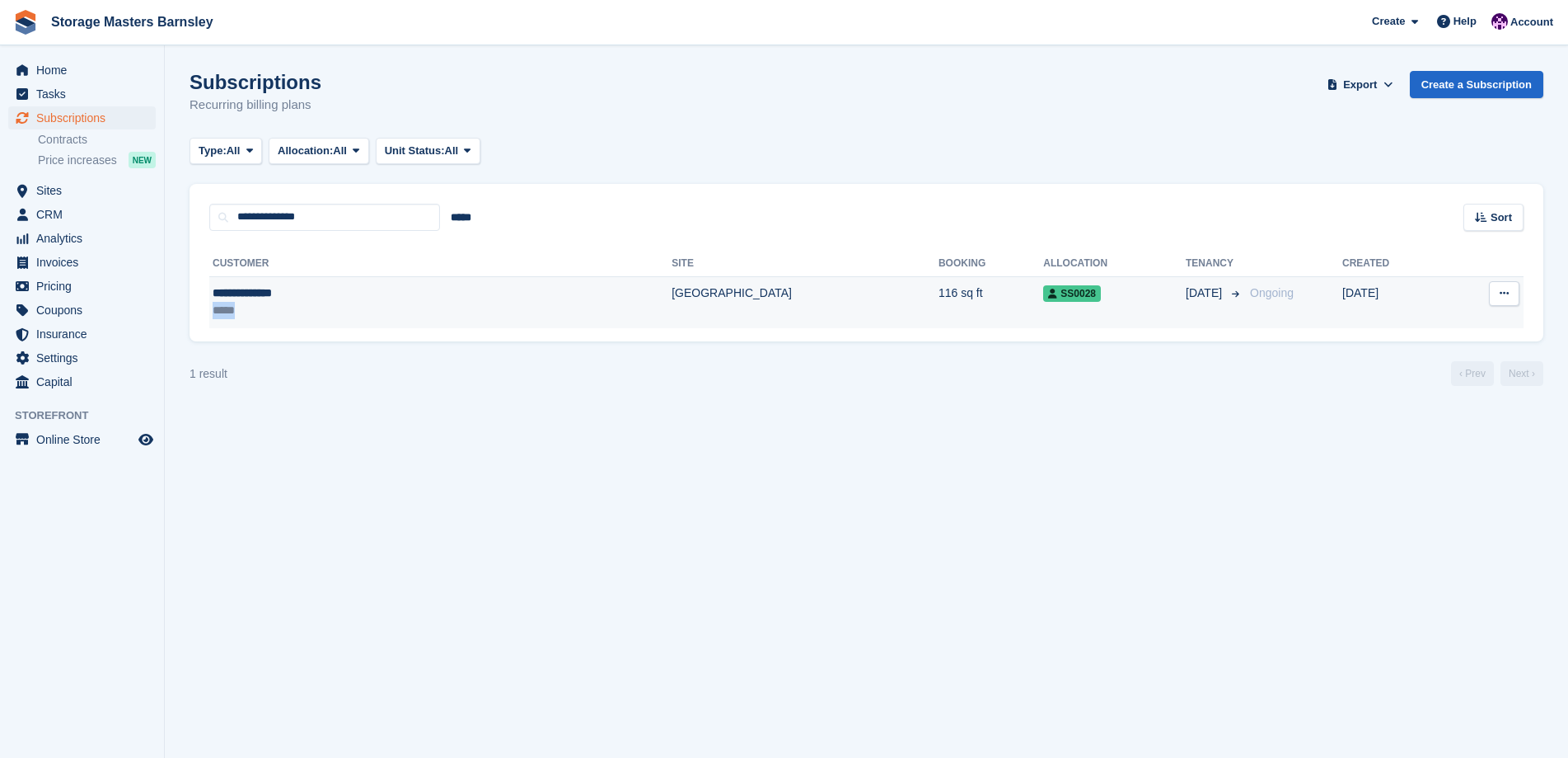
click at [299, 303] on td "**********" at bounding box center [440, 303] width 462 height 52
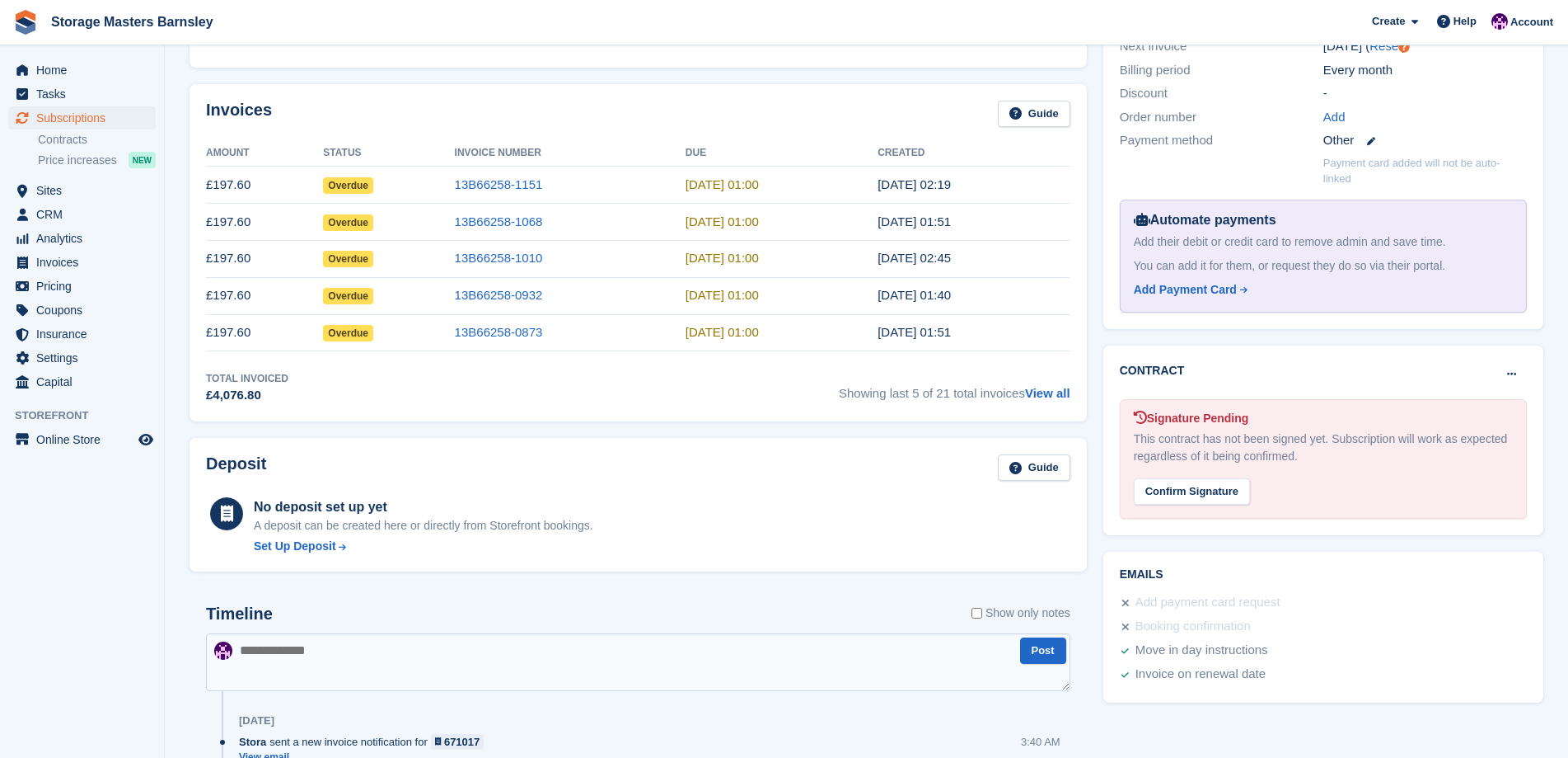
scroll to position [660, 0]
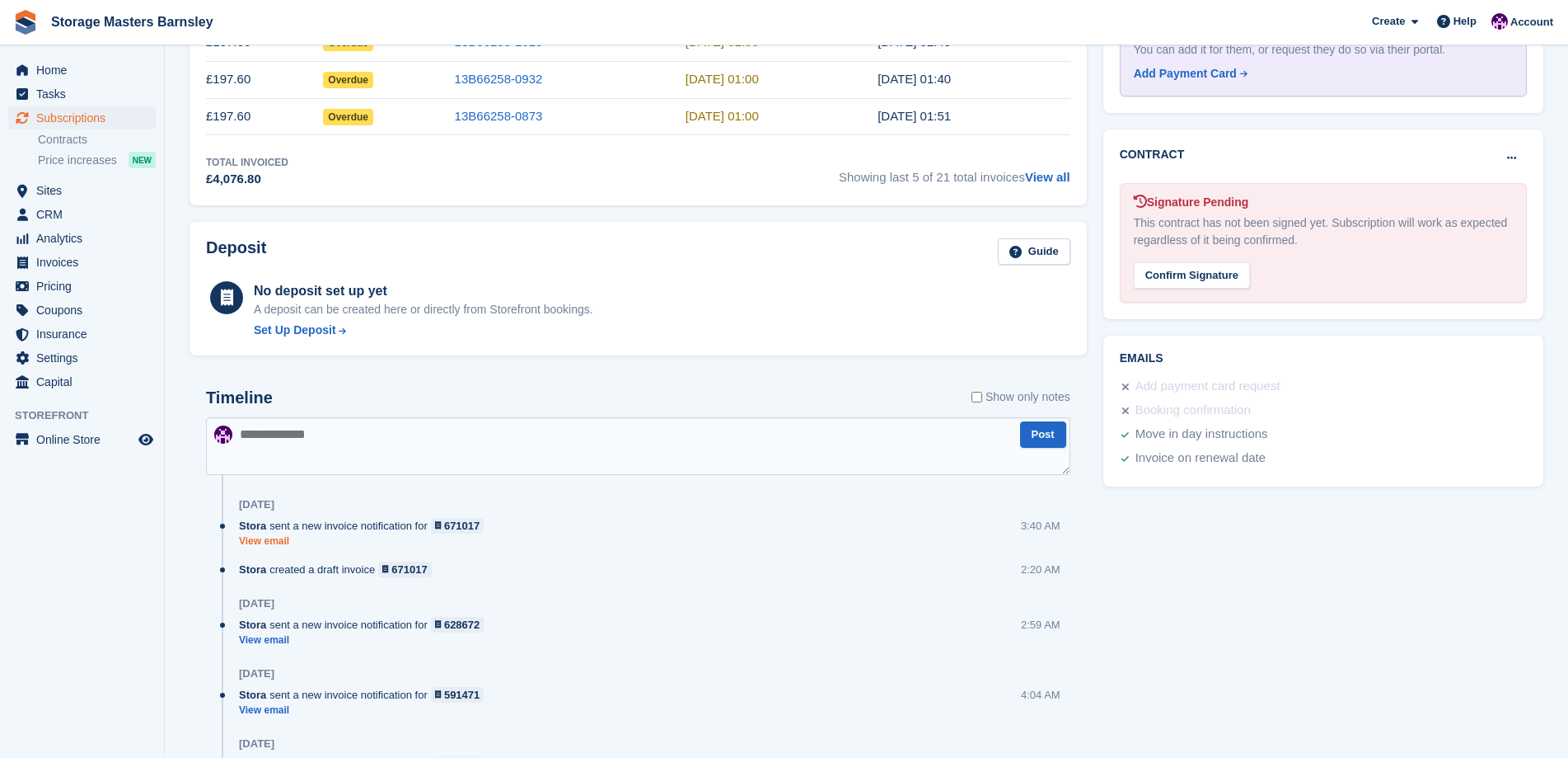
click at [272, 541] on link "View email" at bounding box center [365, 541] width 253 height 14
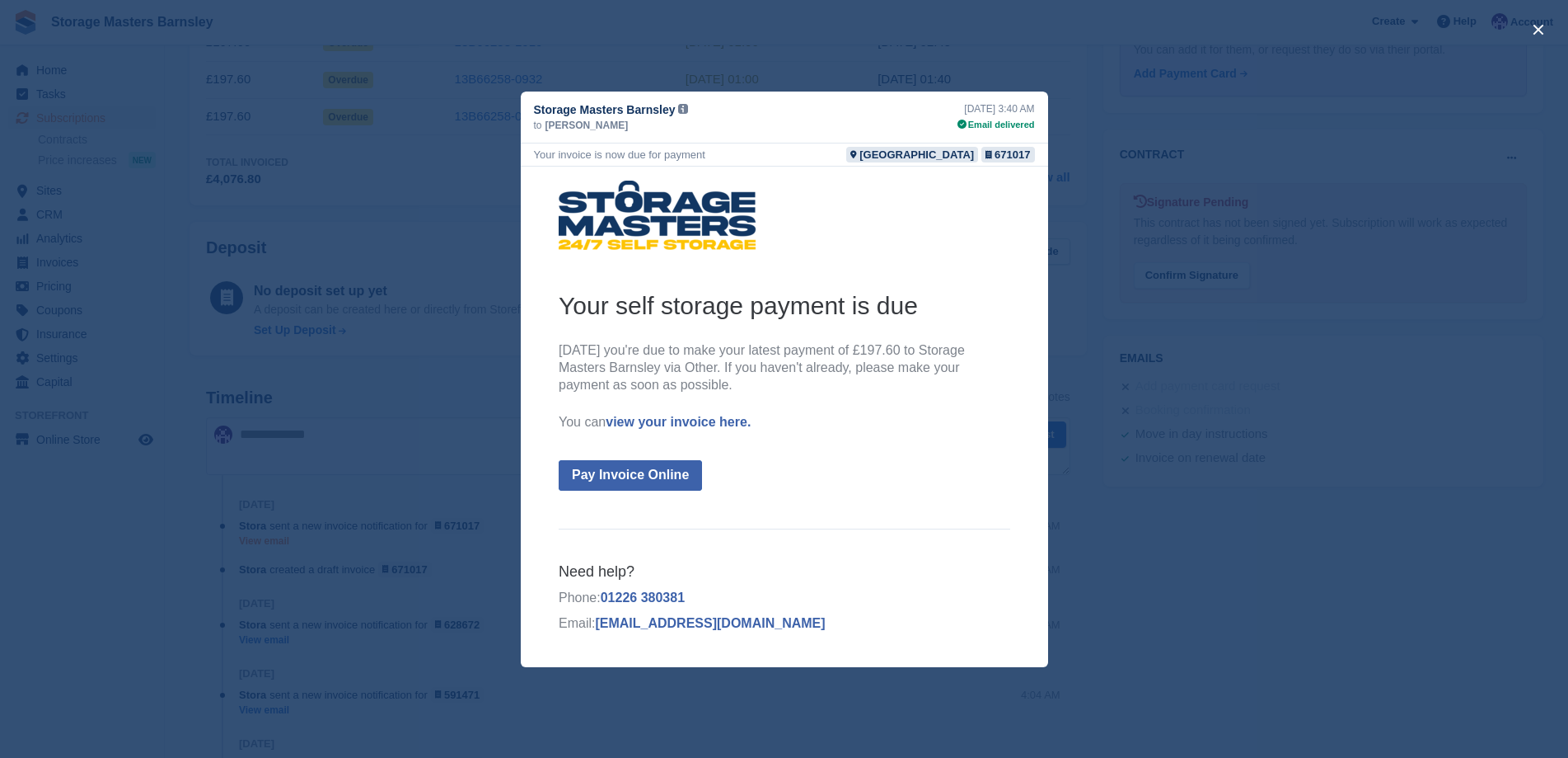
scroll to position [0, 0]
click at [429, 250] on div "close" at bounding box center [784, 379] width 1568 height 758
